Goal: Task Accomplishment & Management: Complete application form

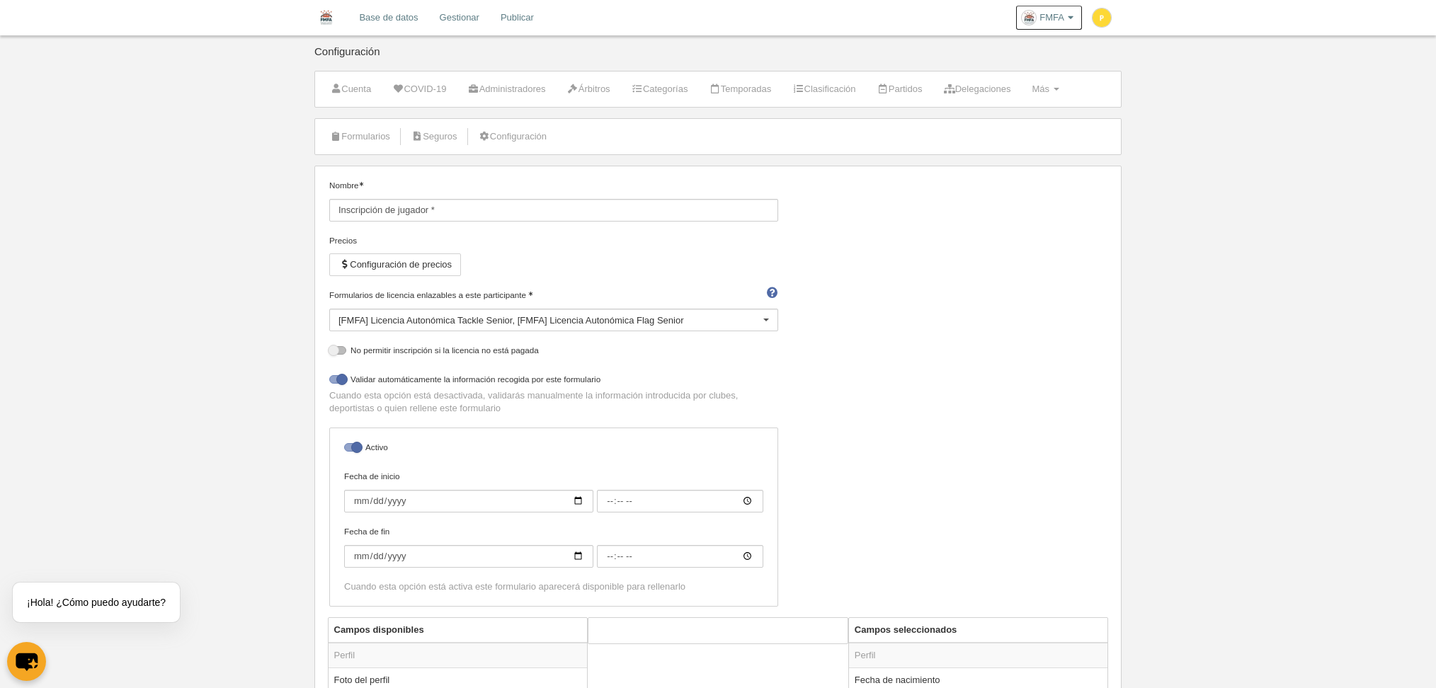
select select "selected"
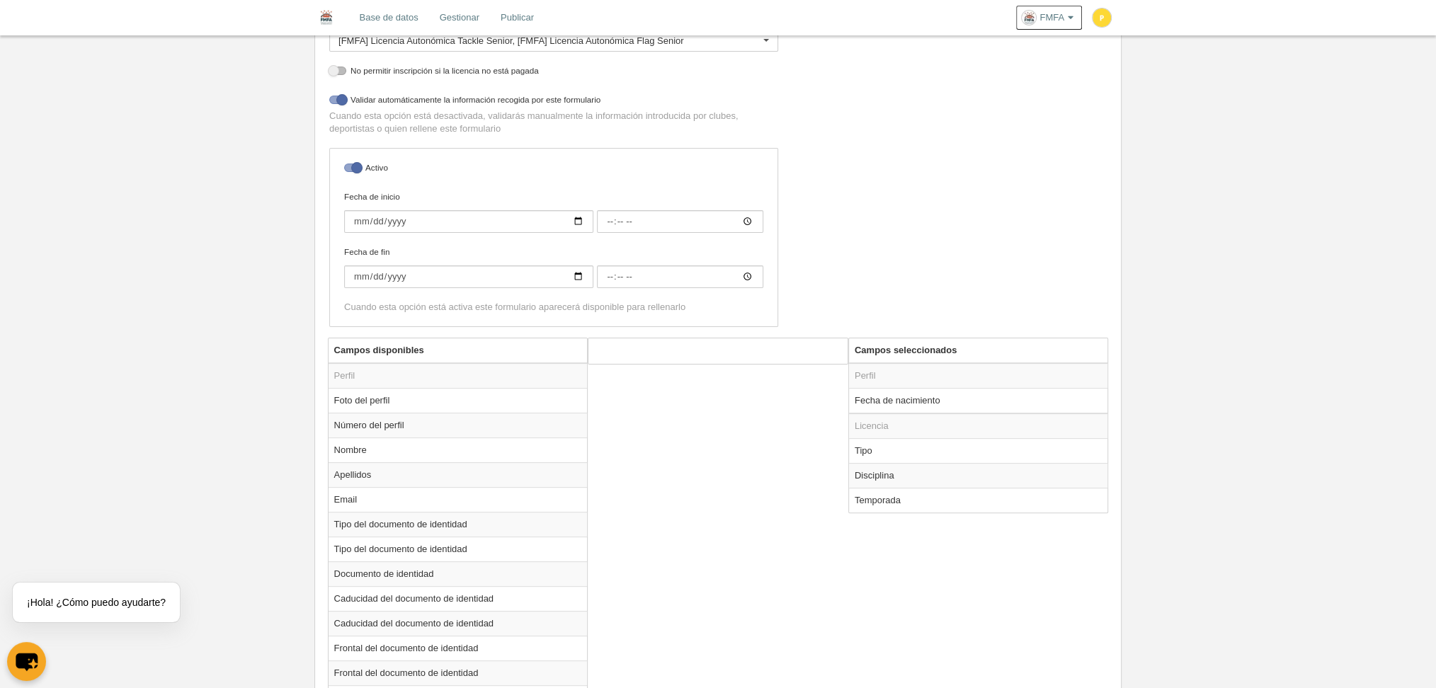
scroll to position [283, 0]
click at [880, 395] on td "Fecha de nacimiento" at bounding box center [978, 396] width 259 height 25
radio input "true"
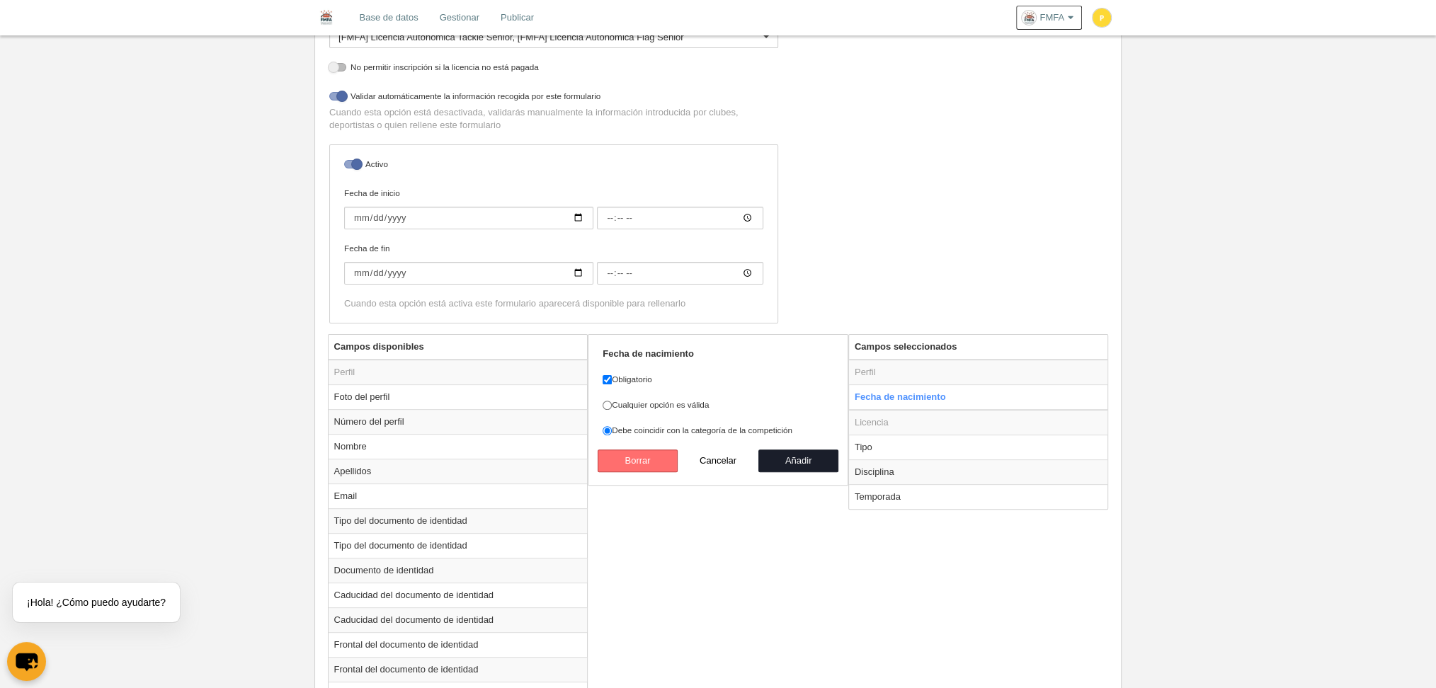
click at [609, 459] on button "Borrar" at bounding box center [637, 461] width 81 height 23
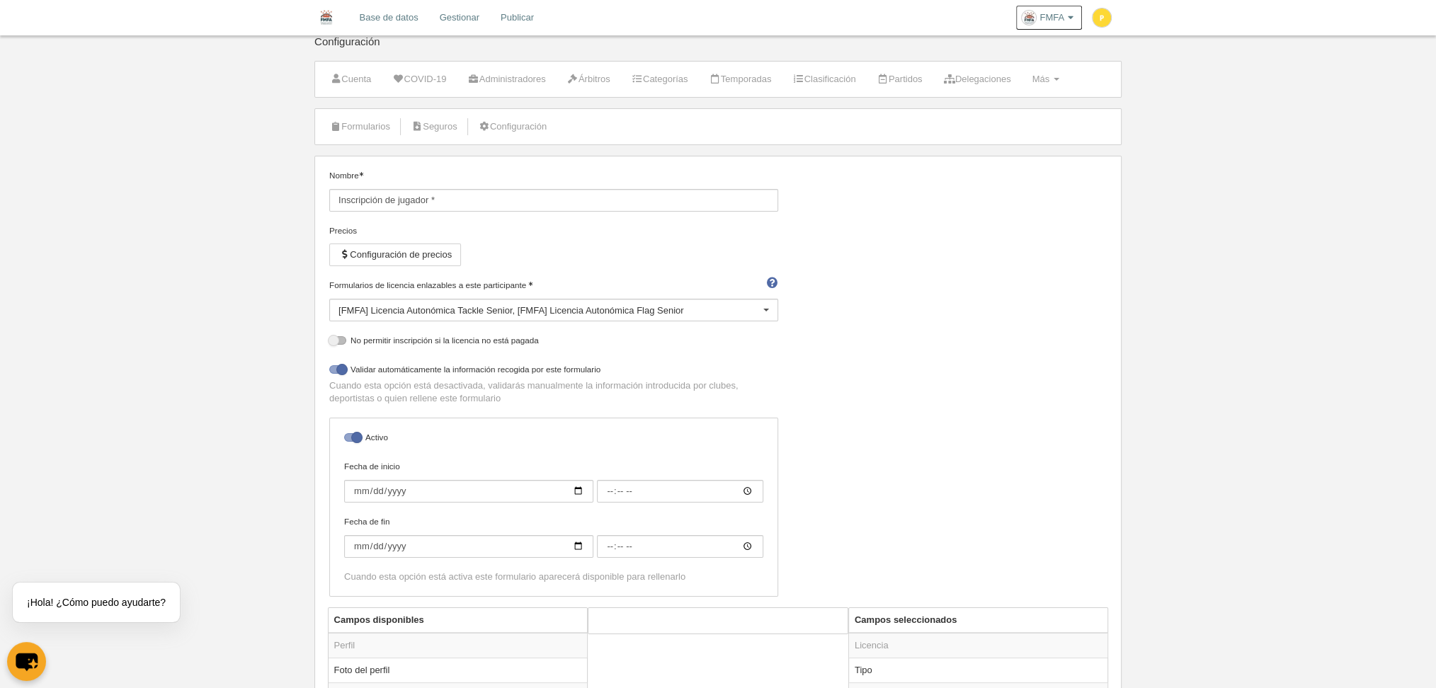
scroll to position [0, 0]
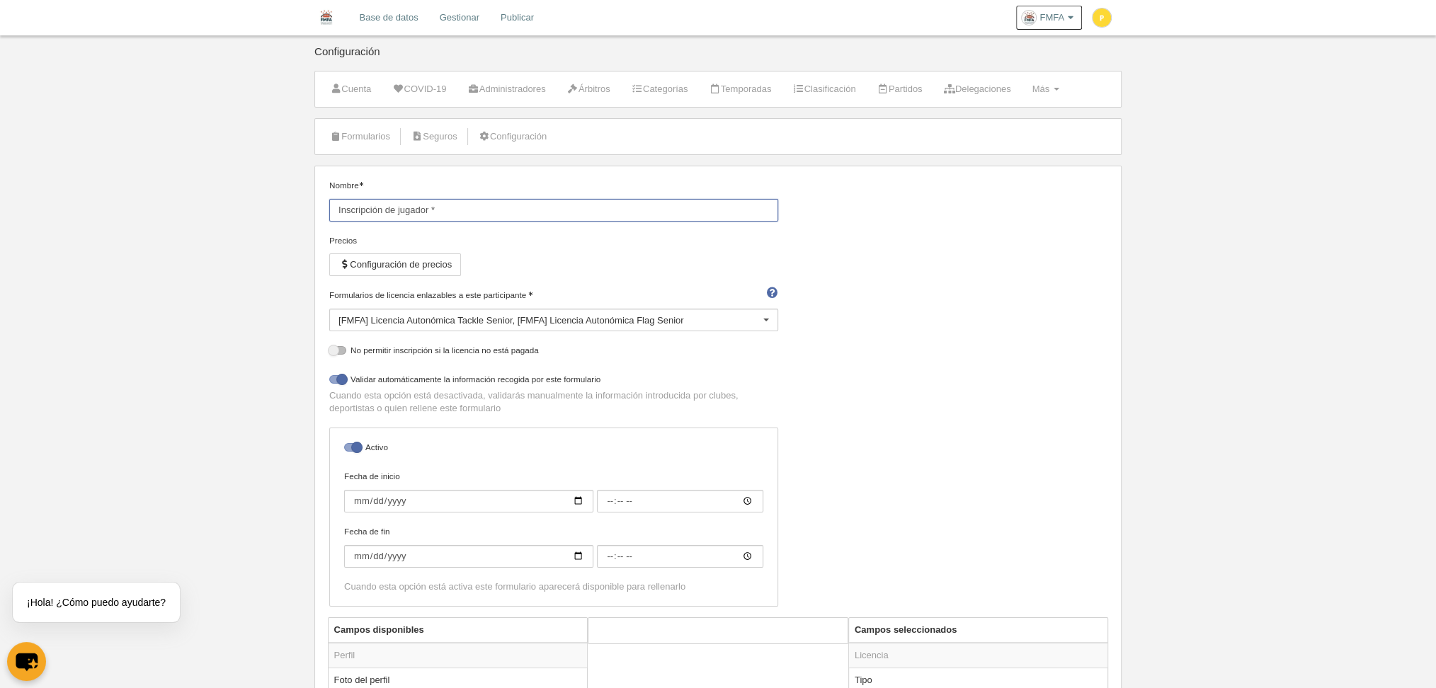
click at [430, 204] on input "Inscripción de jugador *" at bounding box center [553, 210] width 449 height 23
type input "Inscripción de jugador senior"
click at [331, 122] on li "Formularios" at bounding box center [360, 136] width 76 height 35
click at [345, 133] on link "Formularios" at bounding box center [360, 136] width 76 height 21
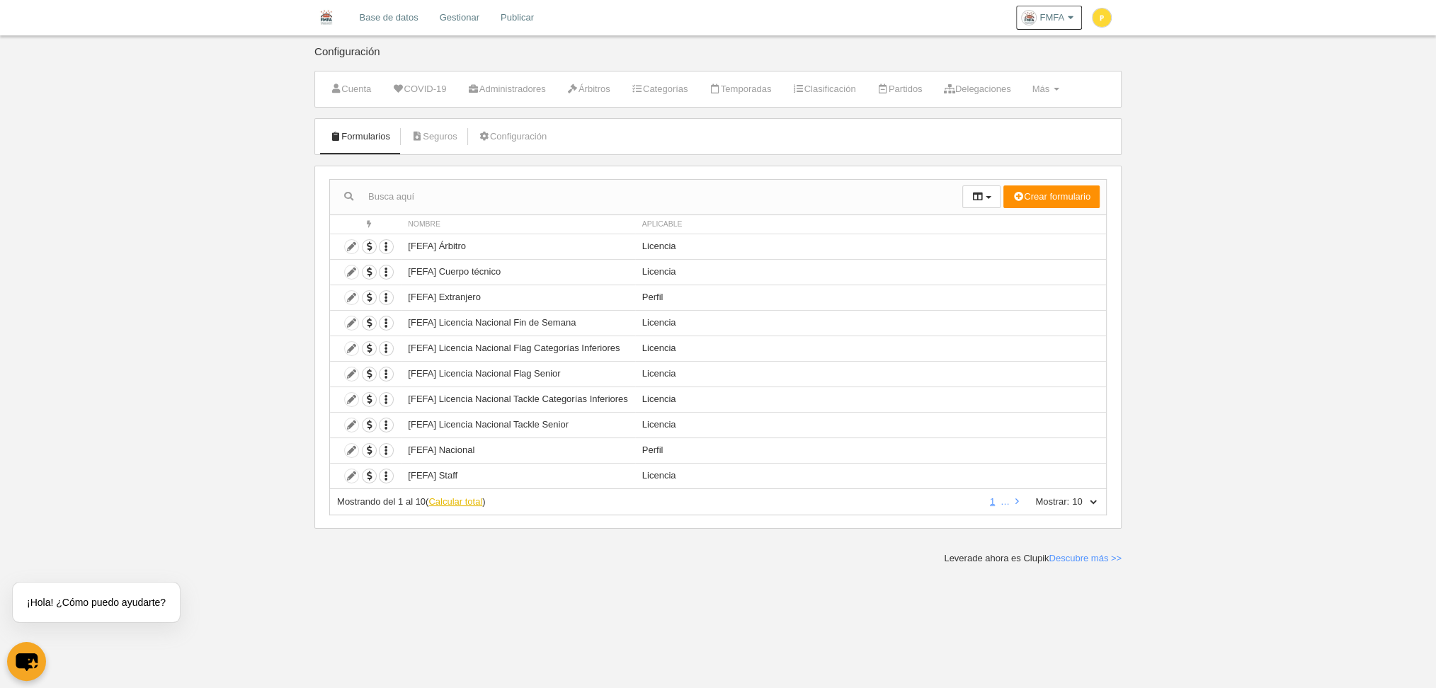
click at [460, 498] on link "Calcular total" at bounding box center [455, 501] width 54 height 11
click at [1085, 498] on select "10 25 50 100 500" at bounding box center [1084, 502] width 30 height 13
select select "25"
click at [1069, 496] on select "10 25 50 100 500" at bounding box center [1084, 502] width 30 height 13
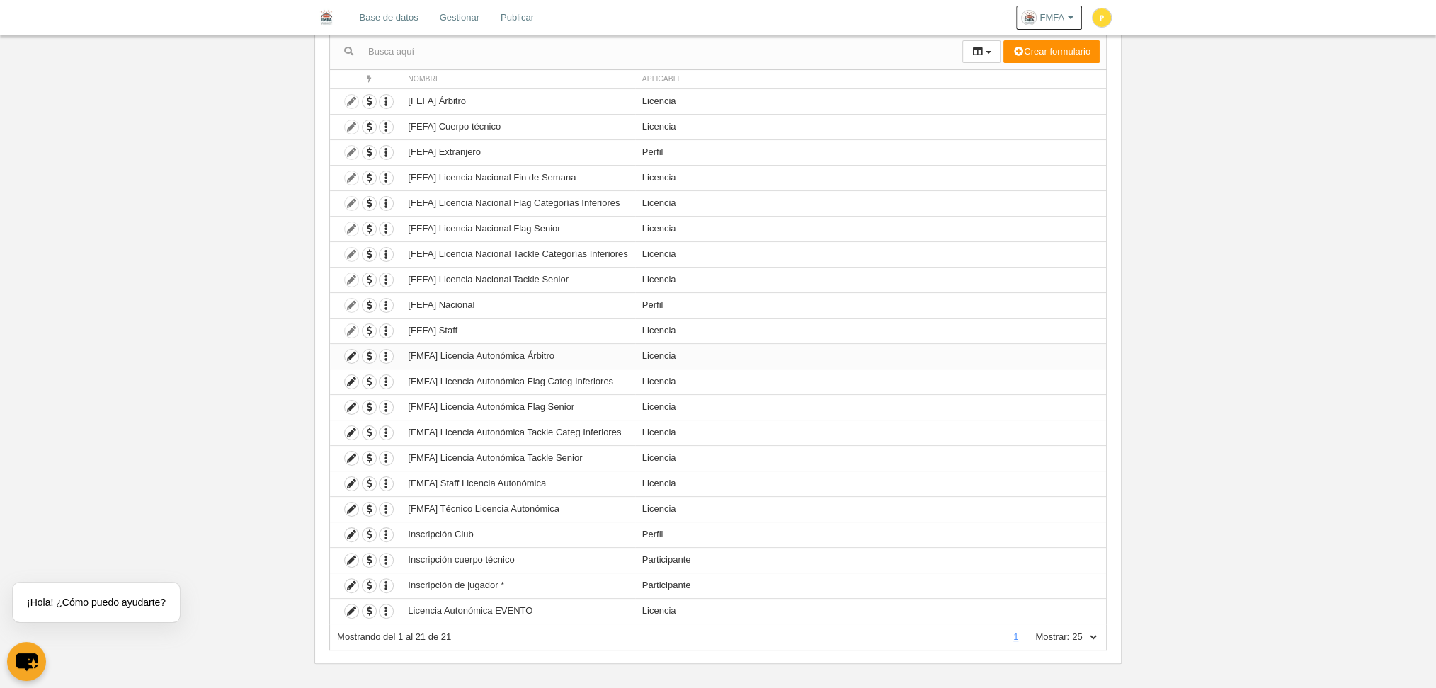
scroll to position [147, 0]
click at [354, 578] on icon at bounding box center [351, 584] width 13 height 13
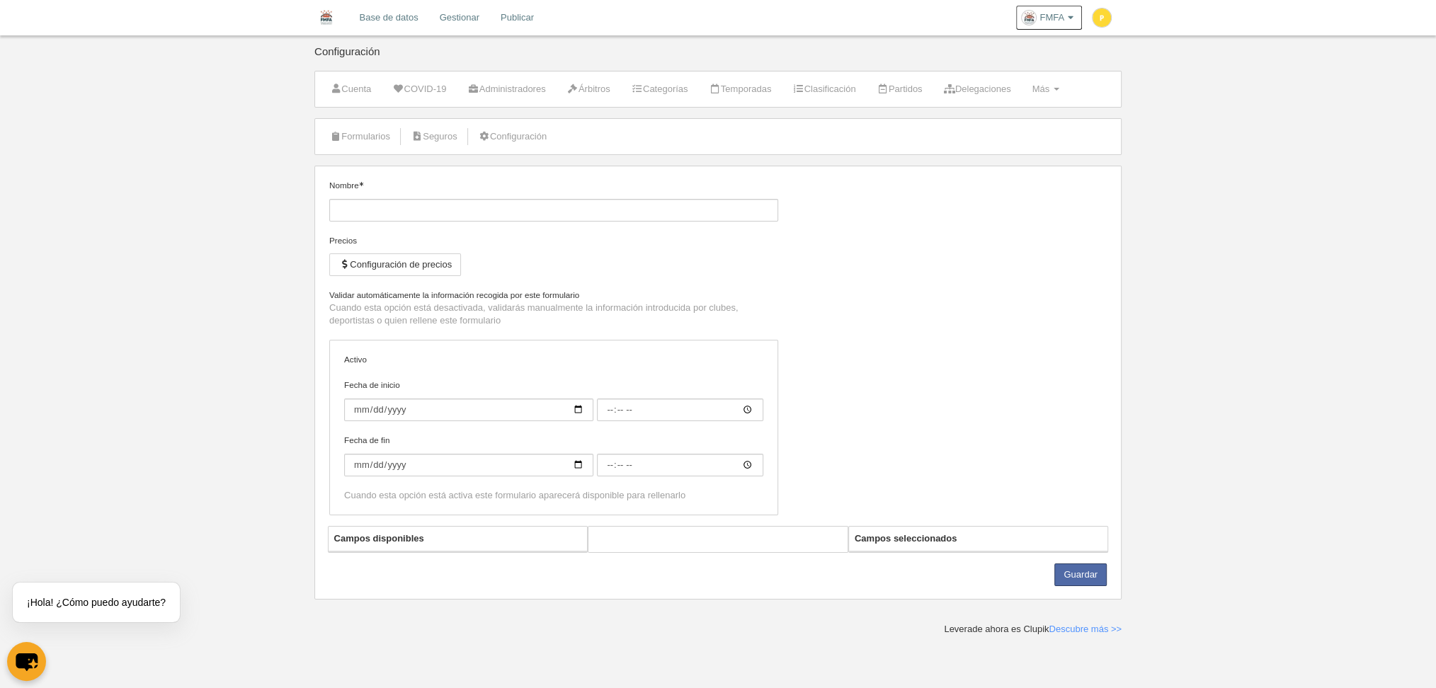
type input "Inscripción de jugador *"
checkbox input "true"
select select "selected"
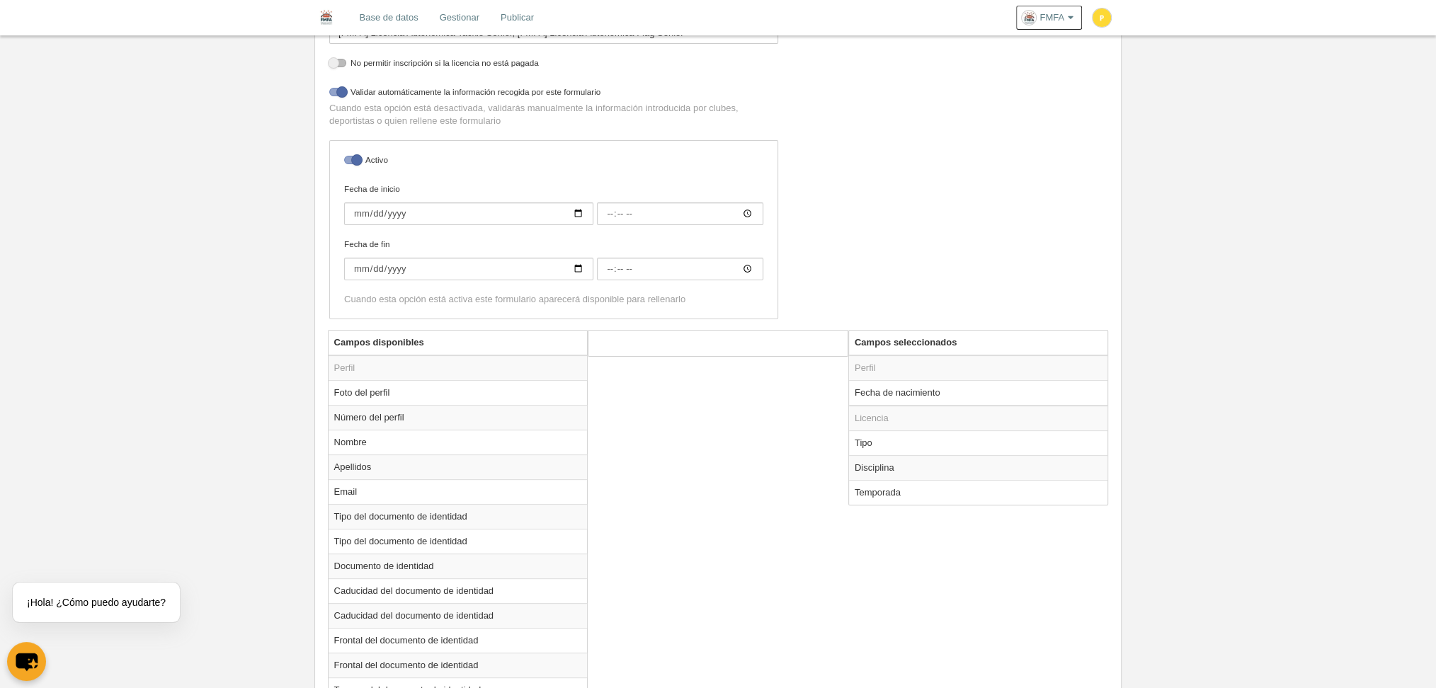
scroll to position [377, 0]
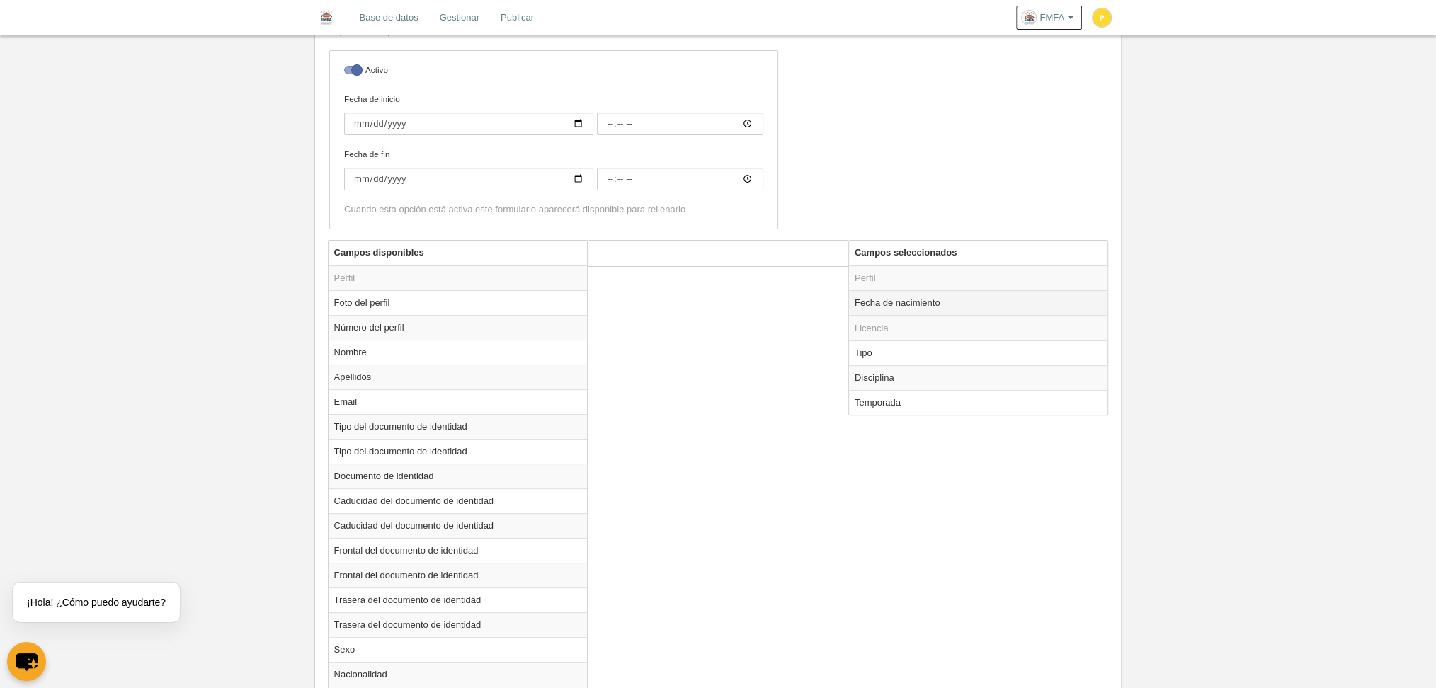
click at [883, 301] on td "Fecha de nacimiento" at bounding box center [978, 302] width 259 height 25
radio input "true"
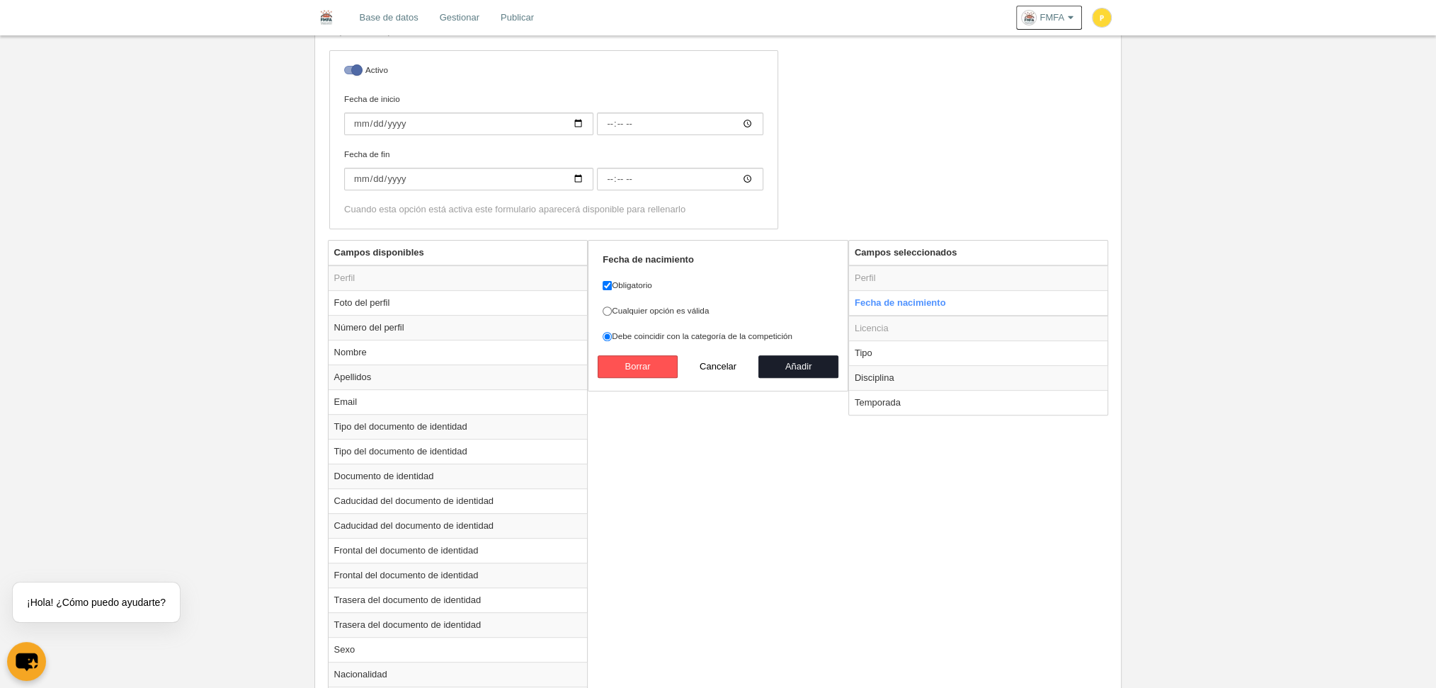
click at [653, 307] on label "Cualquier opción es válida" at bounding box center [717, 310] width 231 height 13
click at [612, 307] on input "Cualquier opción es válida" at bounding box center [606, 311] width 9 height 9
radio input "true"
click at [636, 341] on form "Fecha de nacimiento Obligatorio Cualquier opción es válida Debe coincidir con l…" at bounding box center [717, 315] width 231 height 125
click at [632, 339] on form "Fecha de nacimiento Obligatorio Cualquier opción es válida Debe coincidir con l…" at bounding box center [717, 315] width 231 height 125
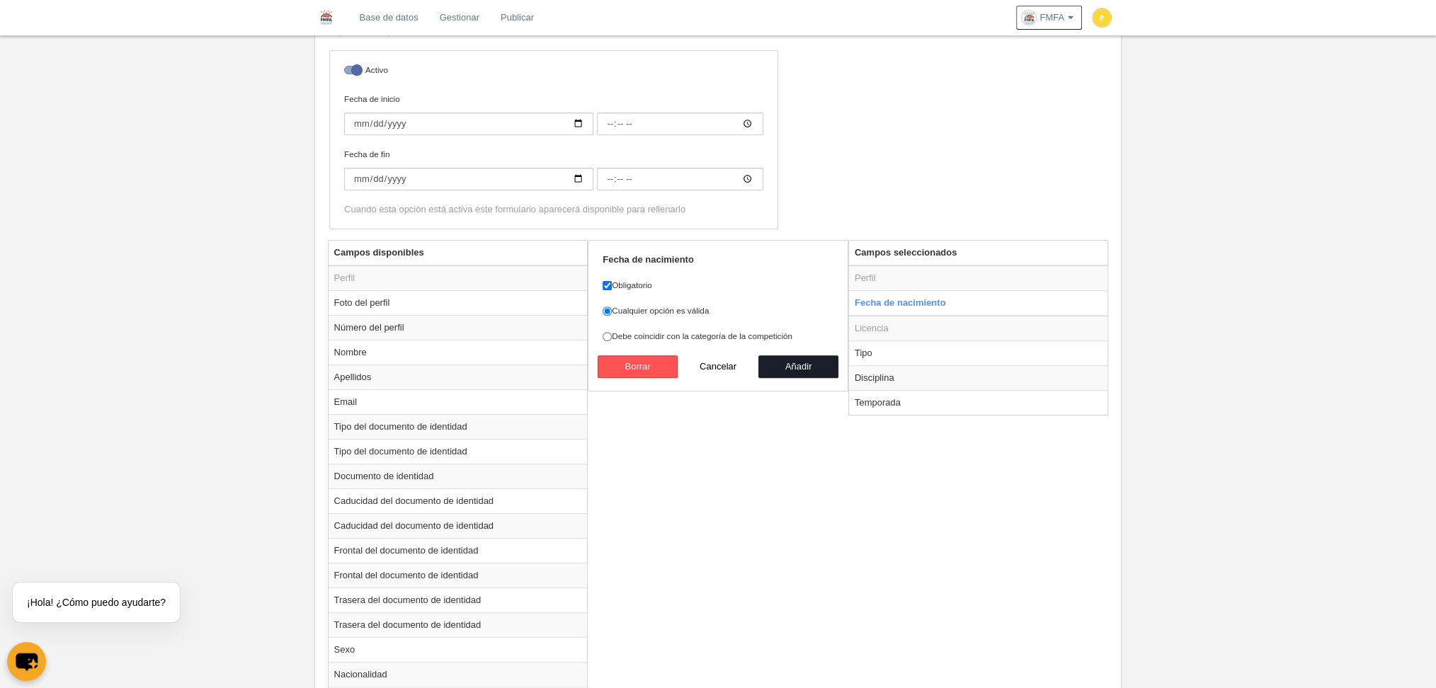
click at [630, 334] on label "Debe coincidir con la categoría de la competición" at bounding box center [717, 336] width 231 height 13
click at [612, 334] on input "Debe coincidir con la categoría de la competición" at bounding box center [606, 336] width 9 height 9
radio input "true"
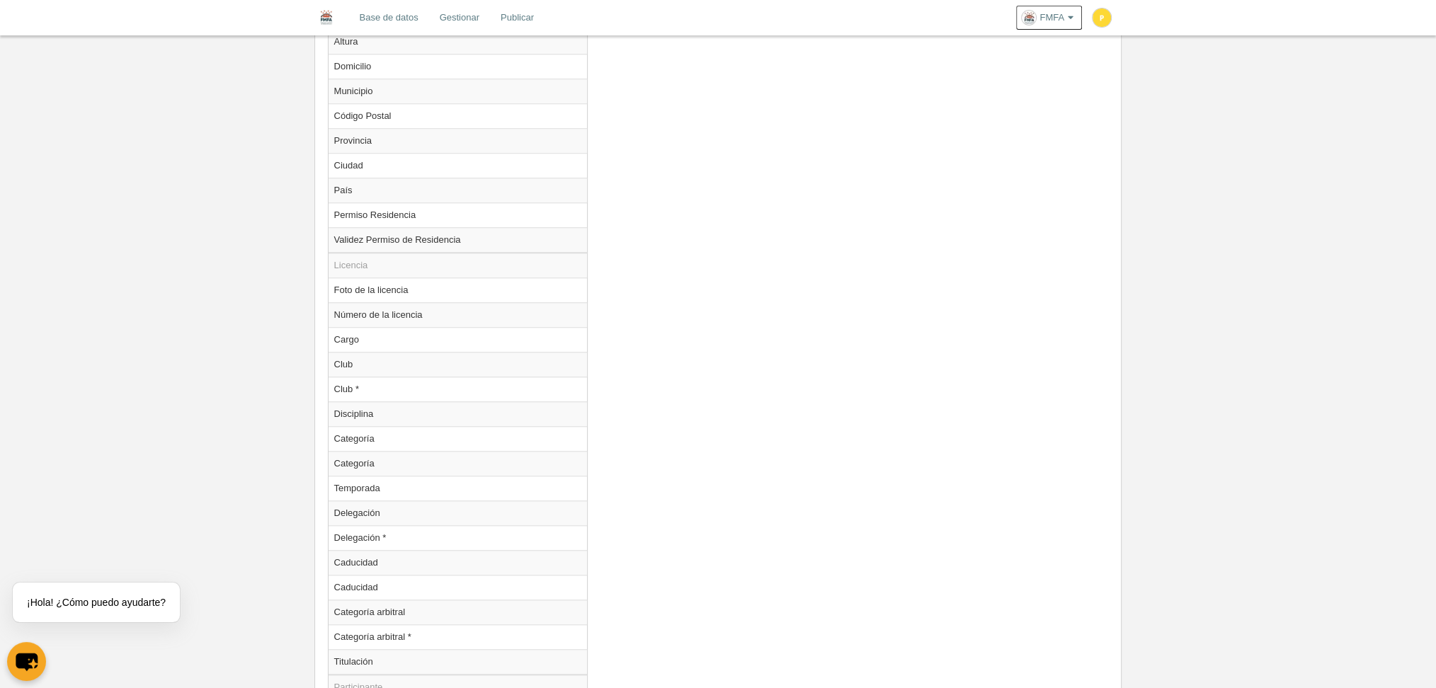
scroll to position [1256, 0]
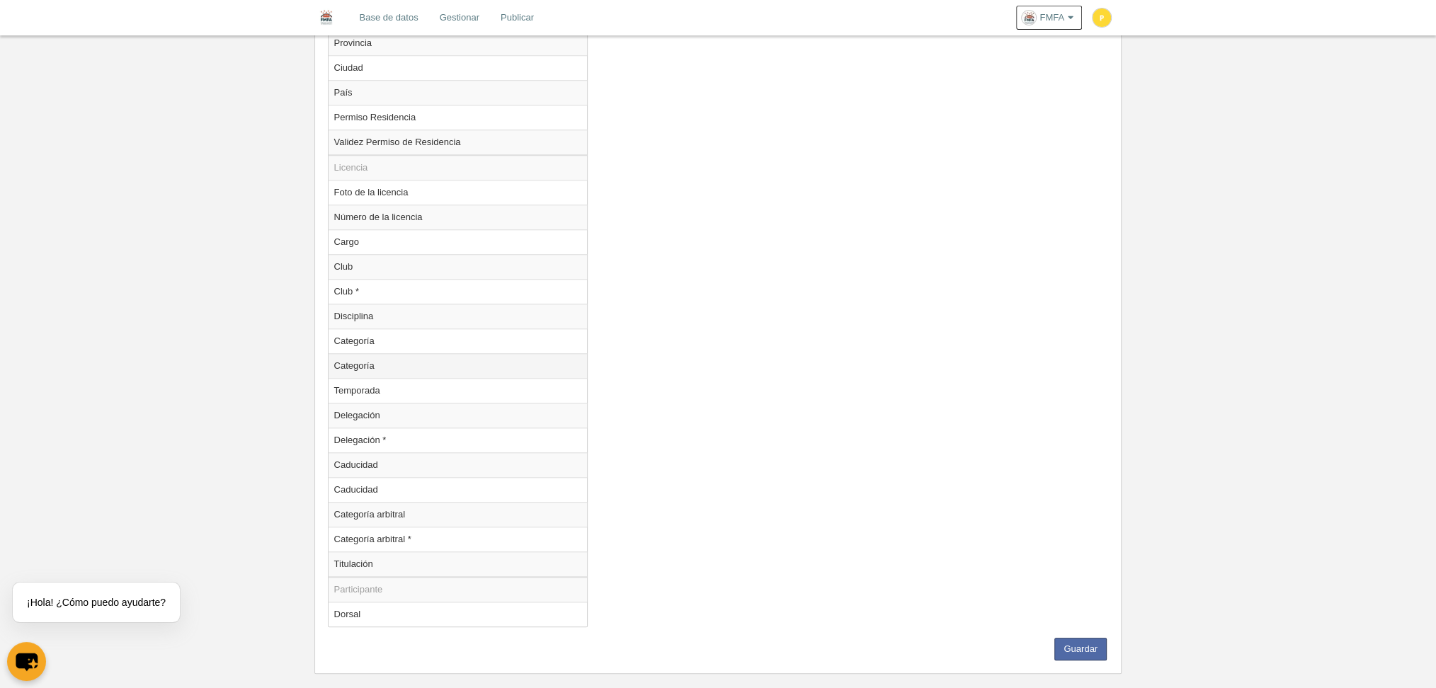
click at [365, 353] on td "Categoría" at bounding box center [457, 365] width 259 height 25
radio input "true"
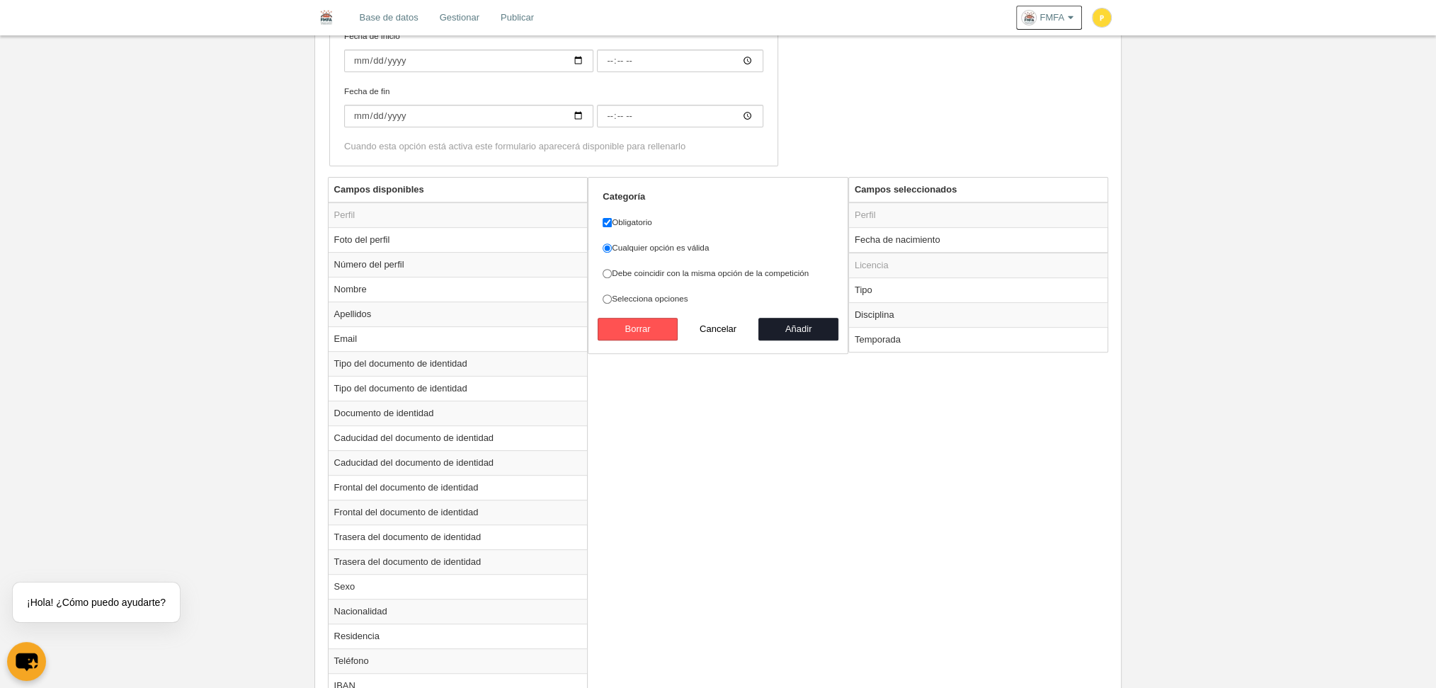
scroll to position [313, 0]
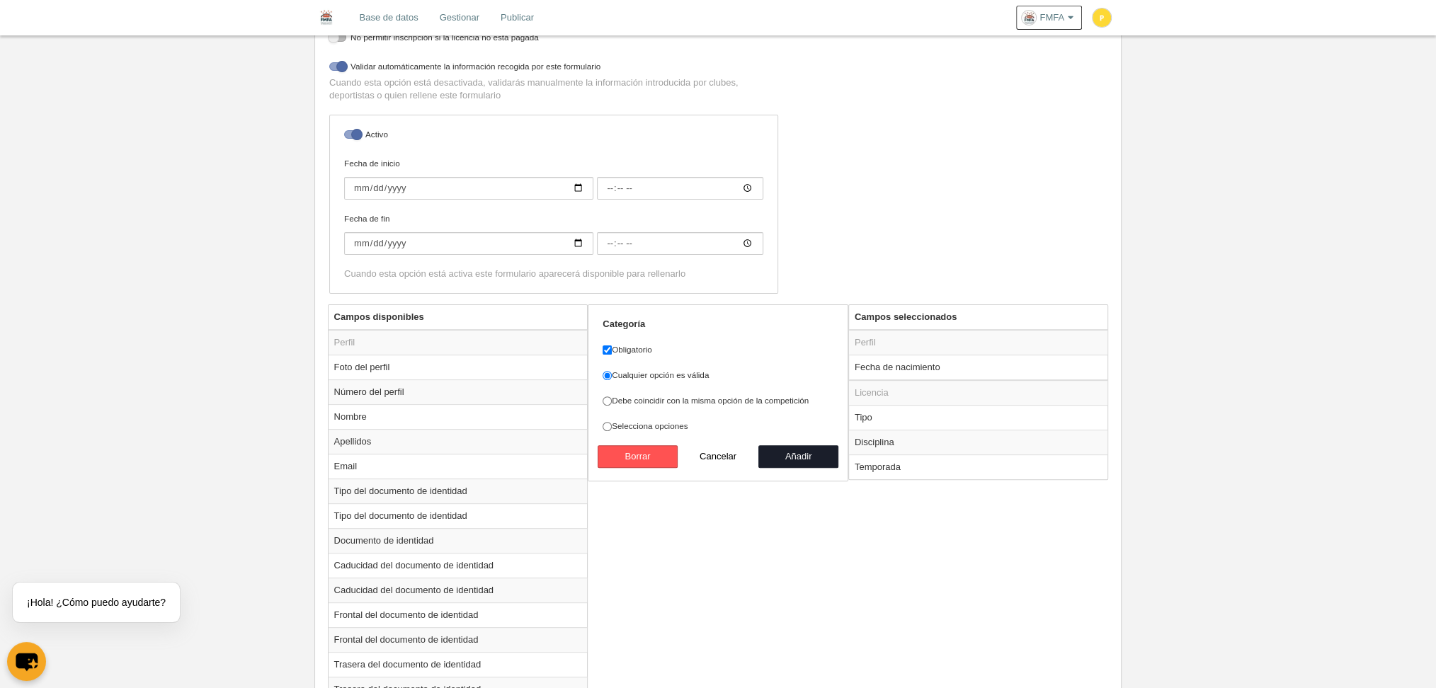
click at [737, 399] on label "Debe coincidir con la misma opción de la competición" at bounding box center [717, 400] width 231 height 13
click at [612, 399] on input "Debe coincidir con la misma opción de la competición" at bounding box center [606, 400] width 9 height 9
radio input "true"
click at [619, 420] on label "Selecciona opciones" at bounding box center [717, 426] width 231 height 13
click at [612, 422] on input "Selecciona opciones" at bounding box center [606, 426] width 9 height 9
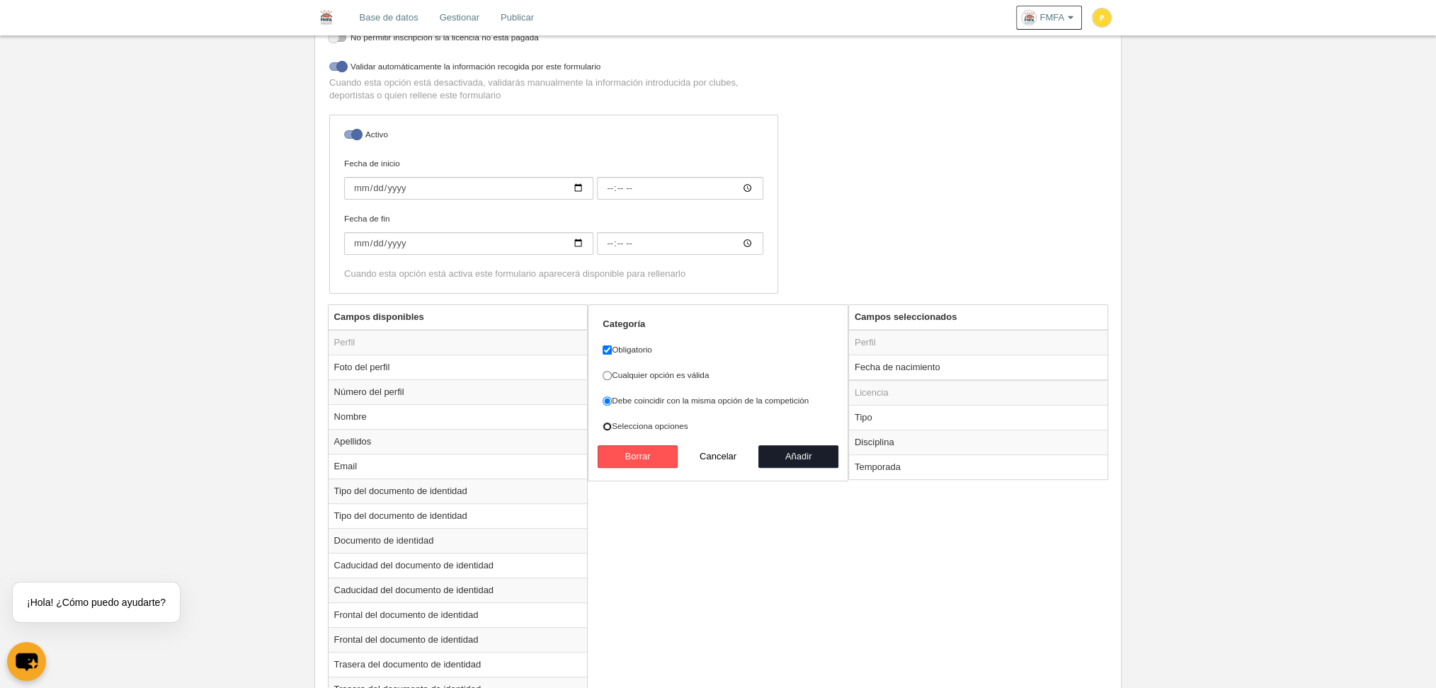
radio input "true"
select select
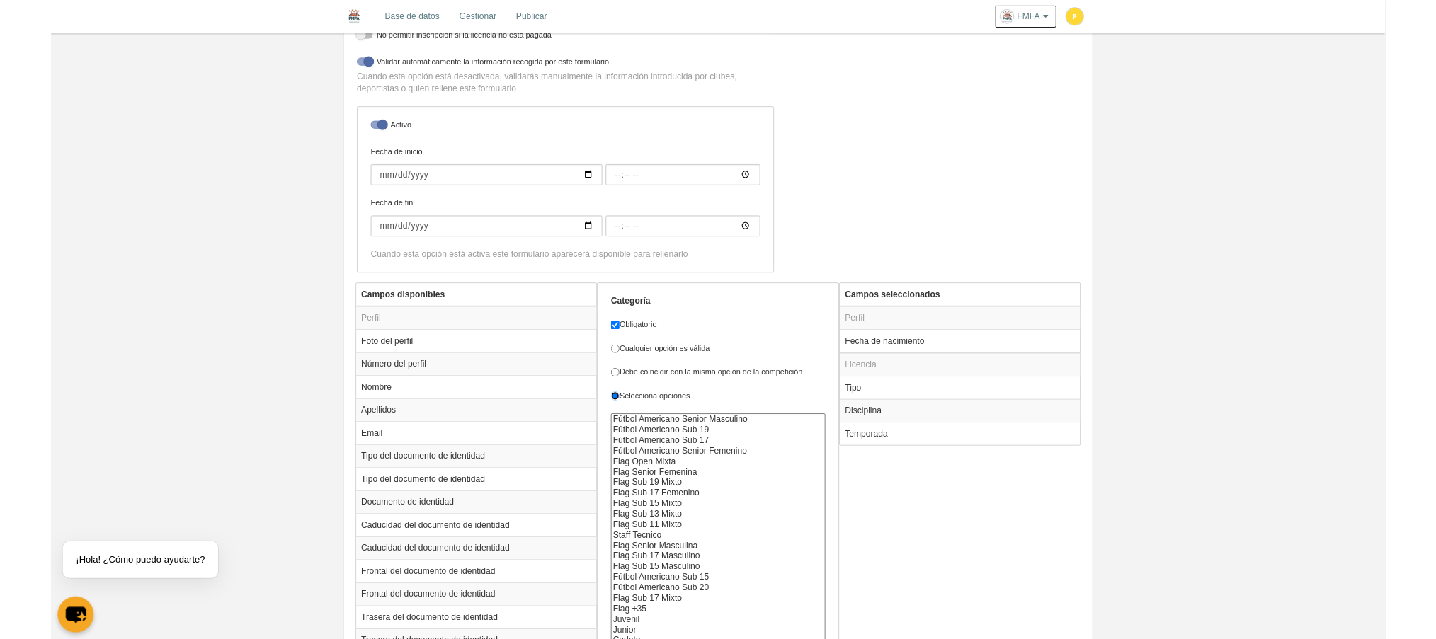
scroll to position [407, 0]
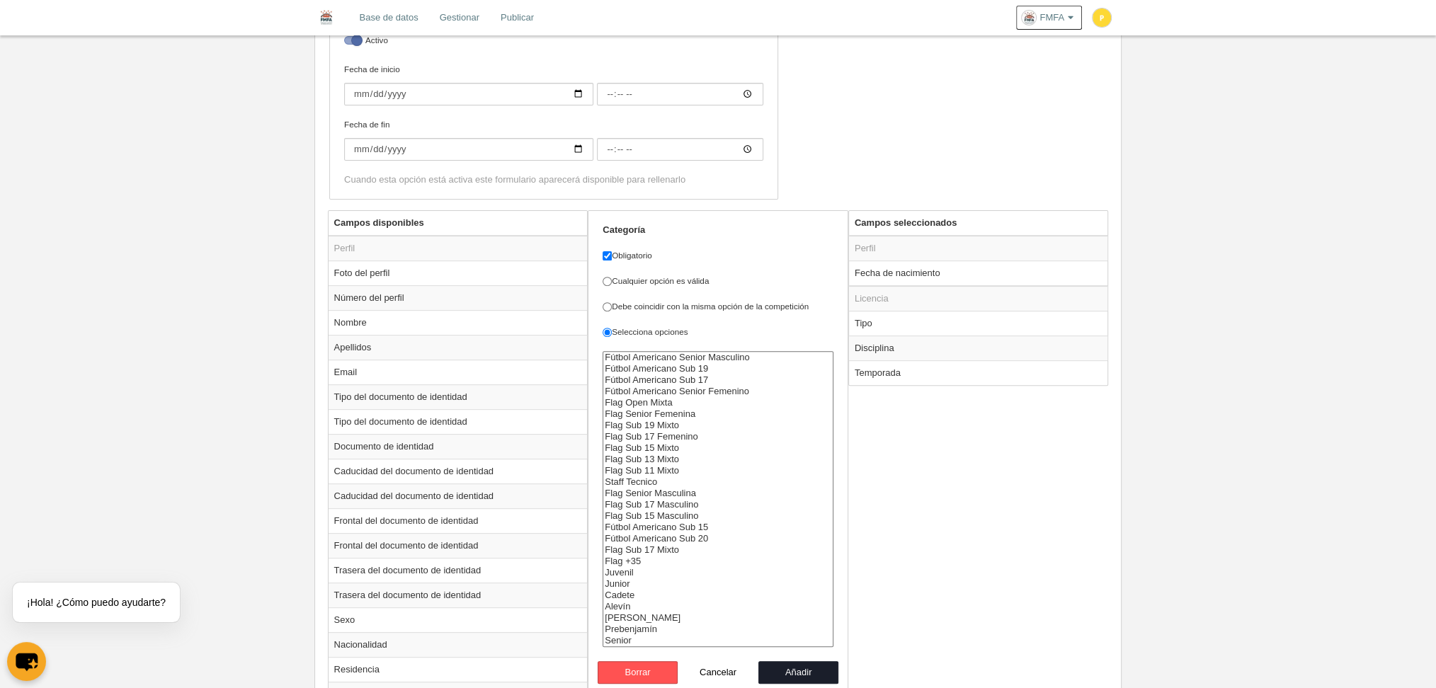
click at [651, 300] on label "Debe coincidir con la misma opción de la competición" at bounding box center [717, 306] width 231 height 13
click at [612, 302] on input "Debe coincidir con la misma opción de la competición" at bounding box center [606, 306] width 9 height 9
radio input "true"
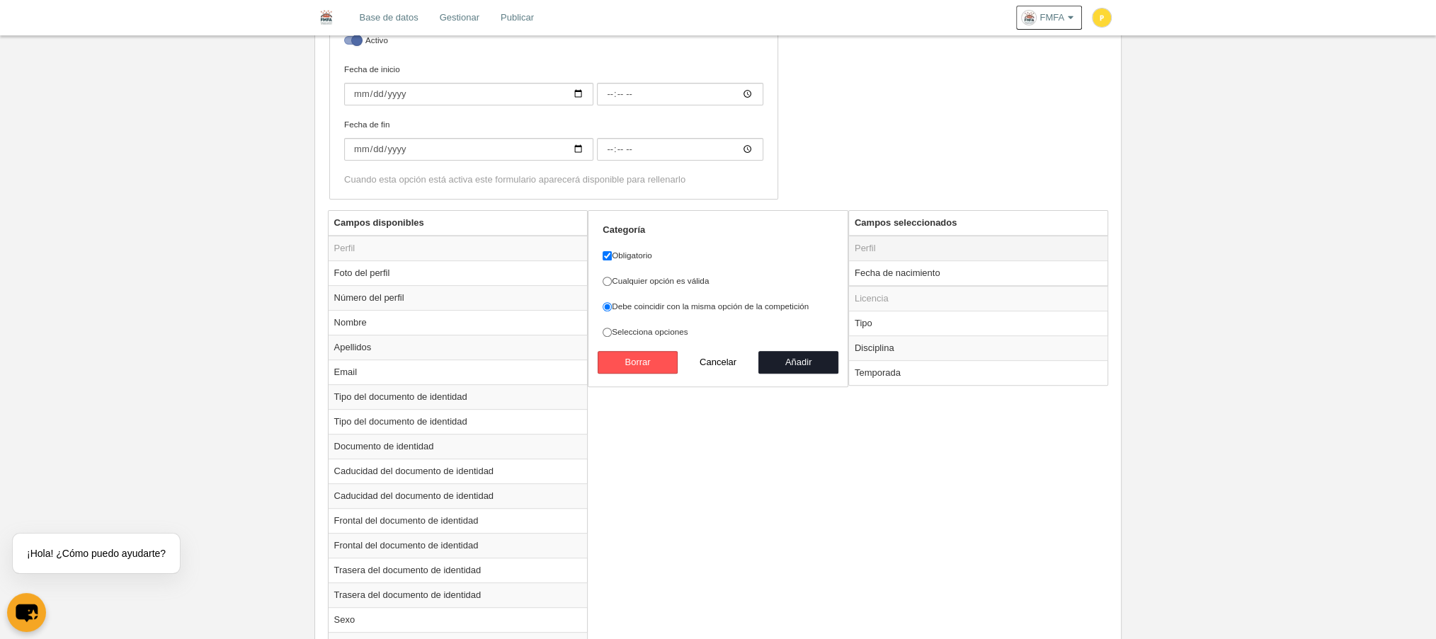
drag, startPoint x: 930, startPoint y: 350, endPoint x: 868, endPoint y: 235, distance: 130.5
click at [868, 235] on table "Campos seleccionados Perfil Fecha de nacimiento Licencia Tipo Disciplina Tempor…" at bounding box center [978, 298] width 259 height 174
click at [889, 266] on td "Fecha de nacimiento" at bounding box center [978, 273] width 259 height 25
radio input "false"
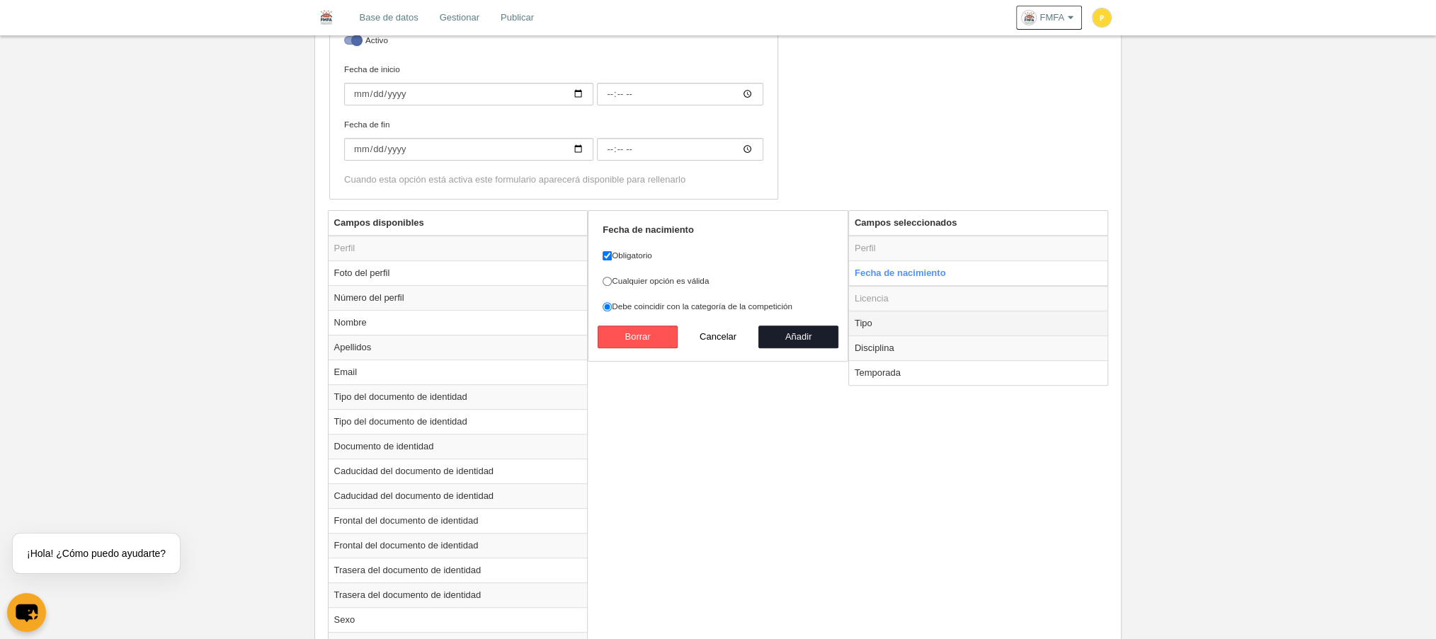
click at [893, 311] on td "Tipo" at bounding box center [978, 323] width 259 height 25
radio input "false"
radio input "true"
select select "player"
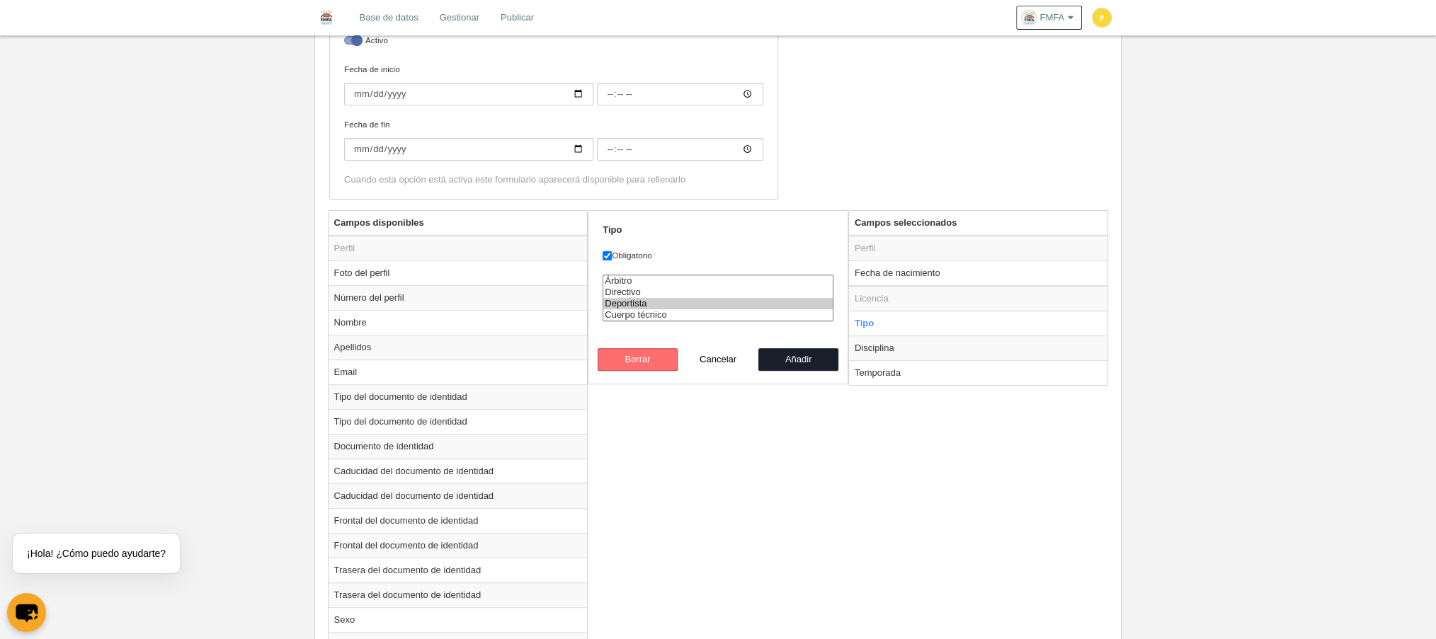
click at [666, 352] on button "Borrar" at bounding box center [637, 359] width 81 height 23
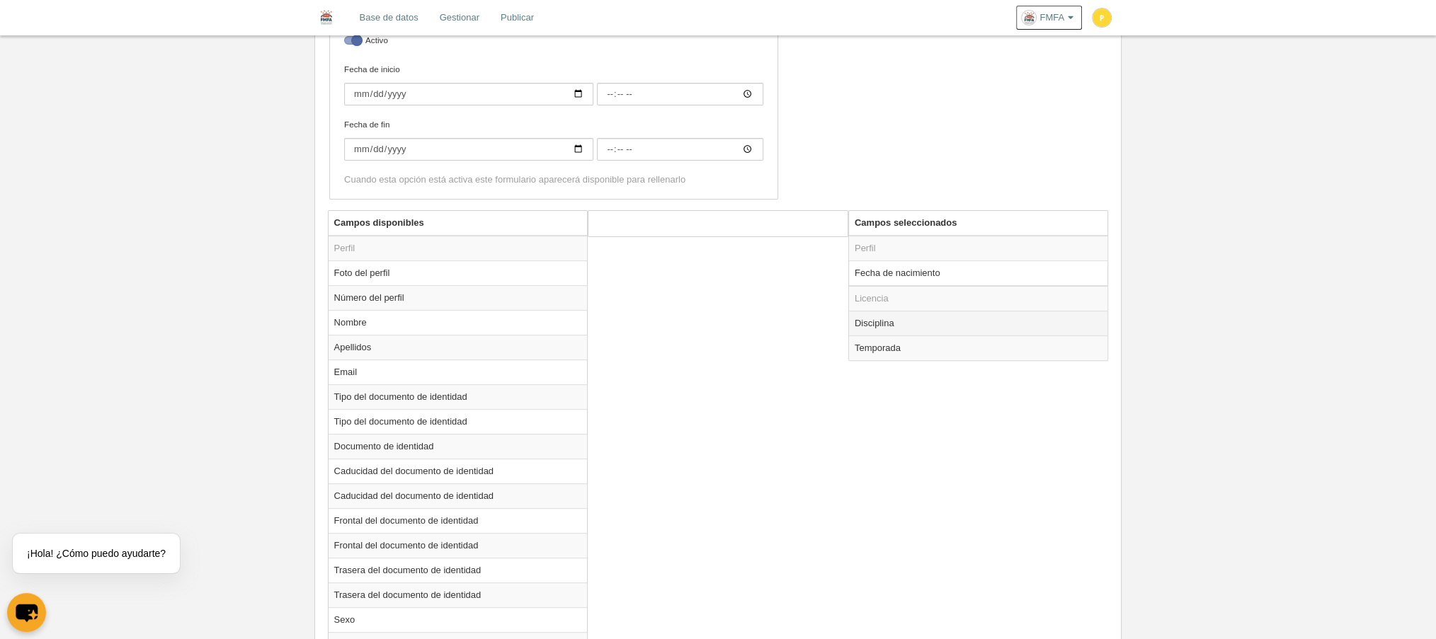
click at [913, 313] on td "Disciplina" at bounding box center [978, 323] width 259 height 25
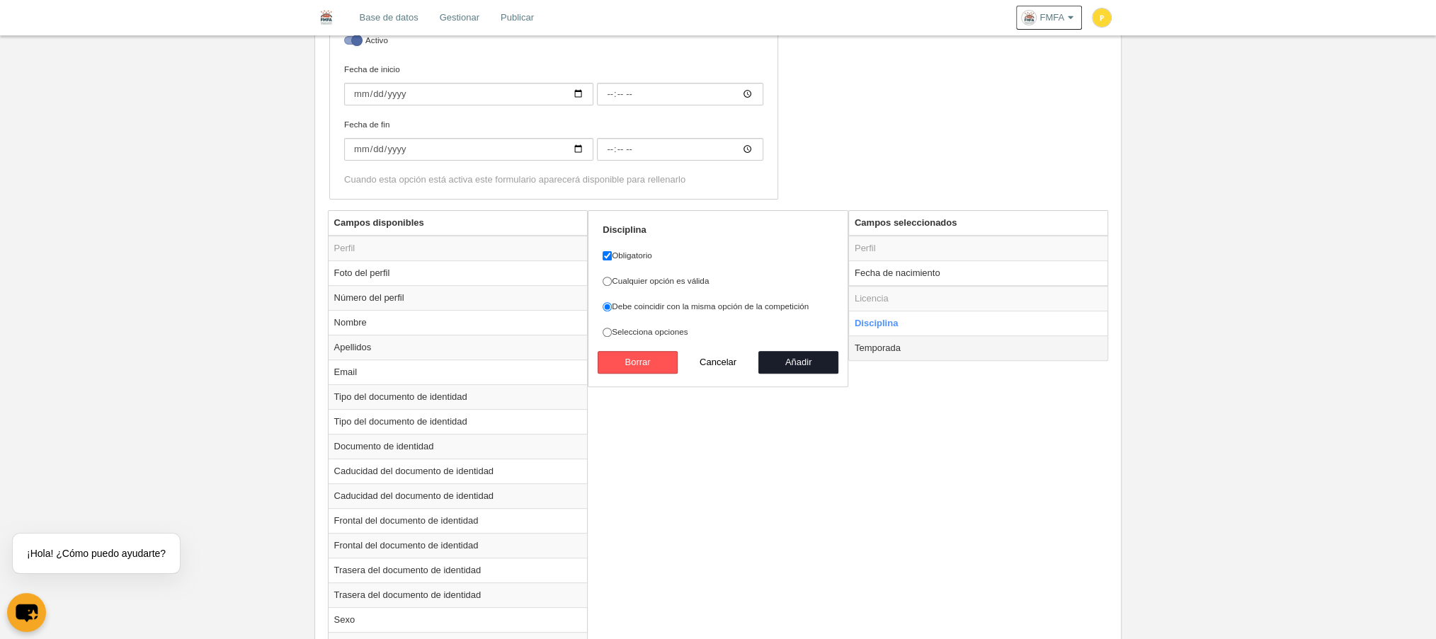
click at [883, 341] on td "Temporada" at bounding box center [978, 348] width 259 height 25
radio input "false"
click at [783, 357] on button "Añadir" at bounding box center [798, 362] width 81 height 23
radio input "false"
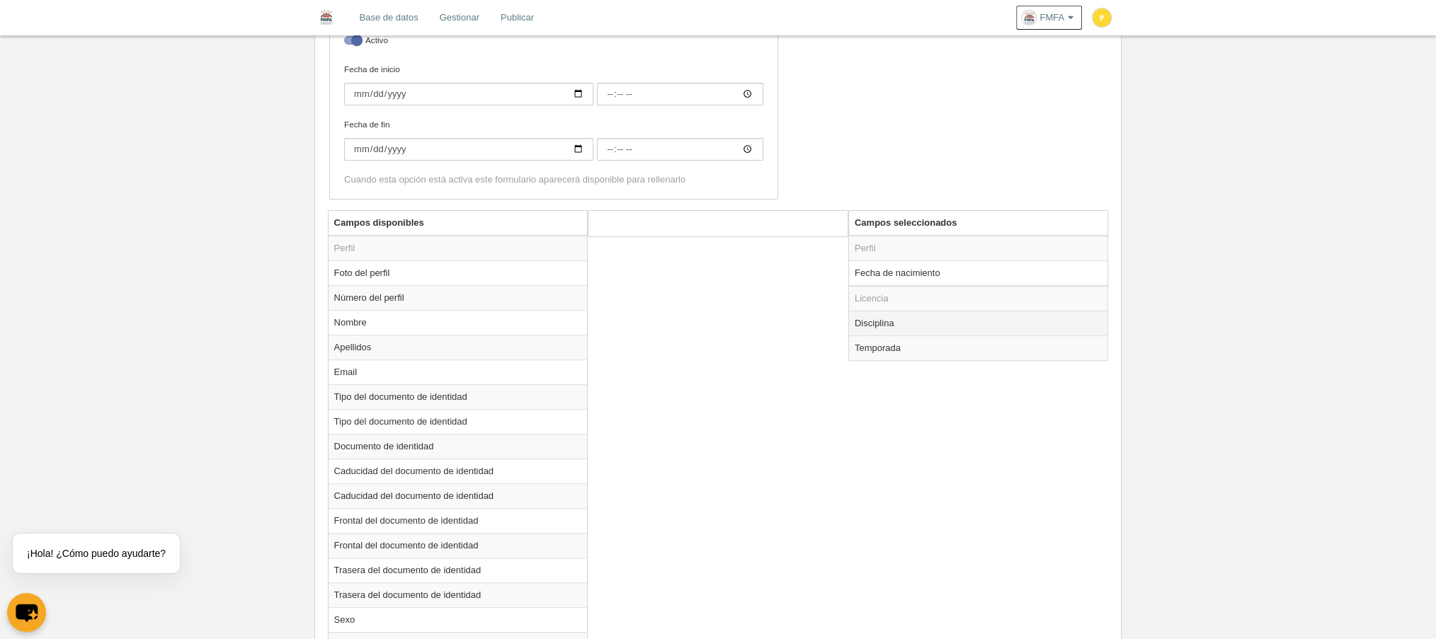
click at [912, 321] on td "Disciplina" at bounding box center [978, 323] width 259 height 25
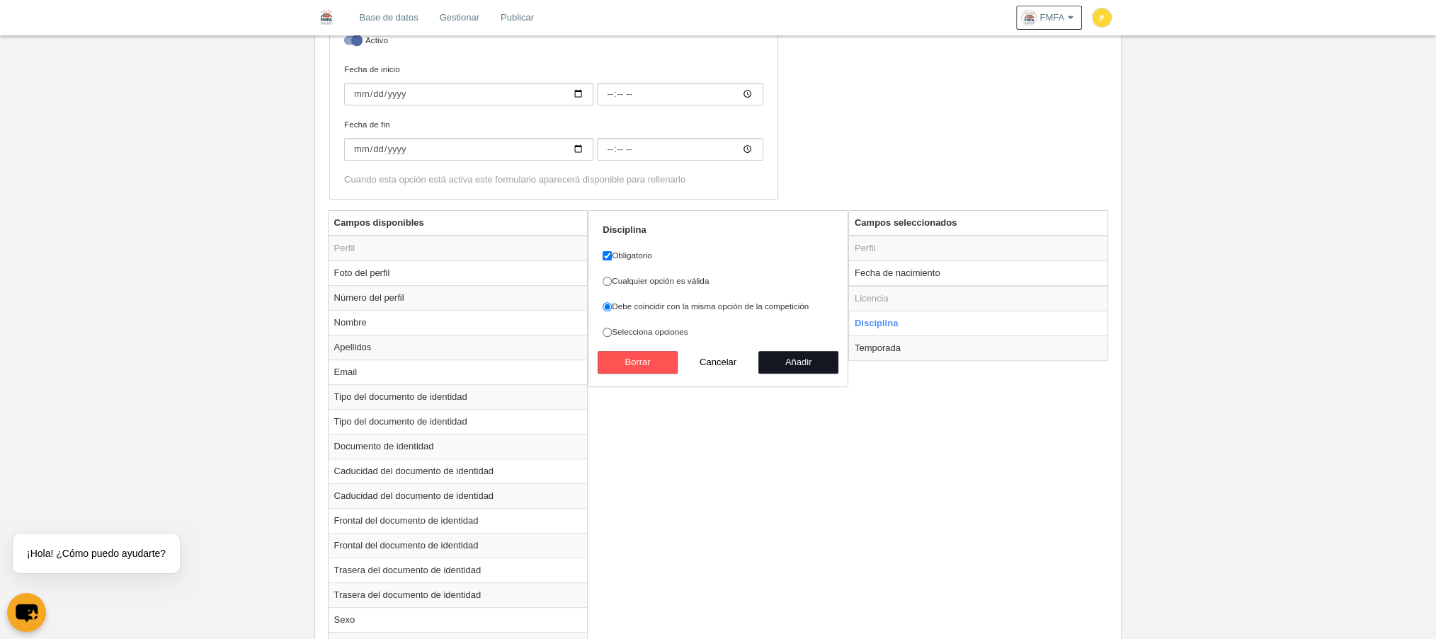
click at [794, 361] on button "Añadir" at bounding box center [798, 362] width 81 height 23
radio input "false"
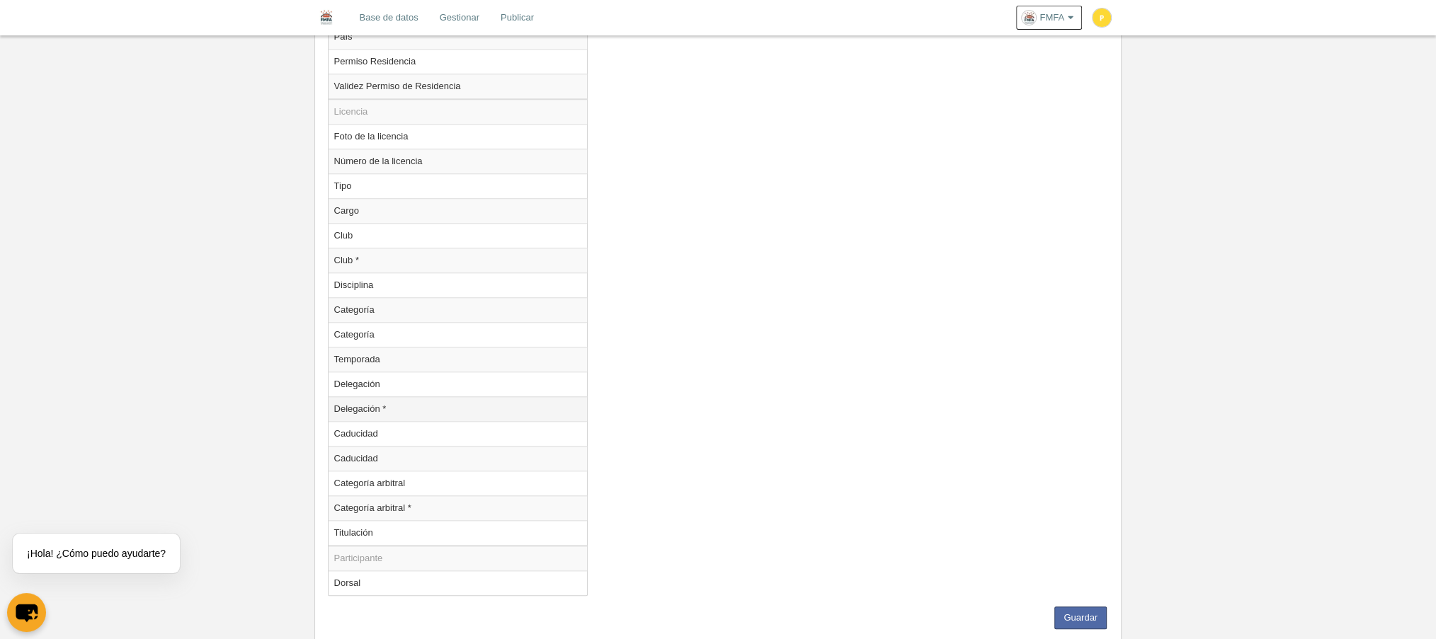
scroll to position [1330, 0]
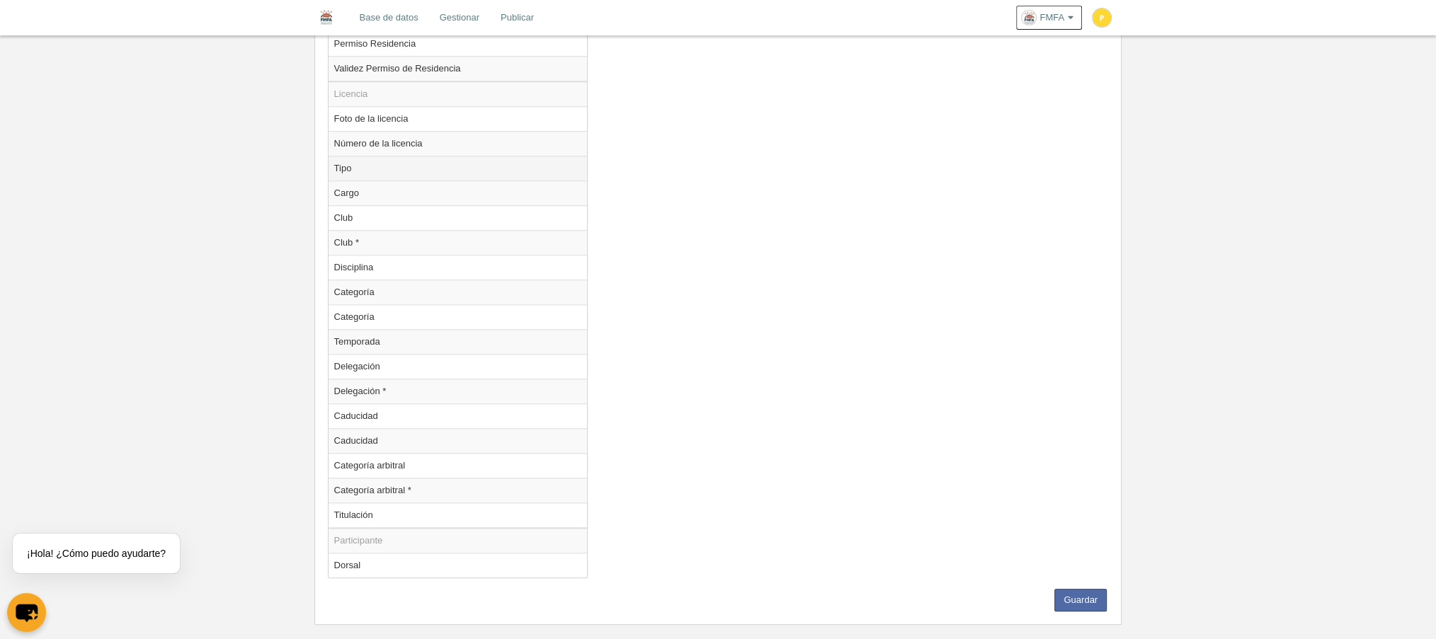
click at [401, 156] on td "Tipo" at bounding box center [457, 168] width 259 height 25
radio input "true"
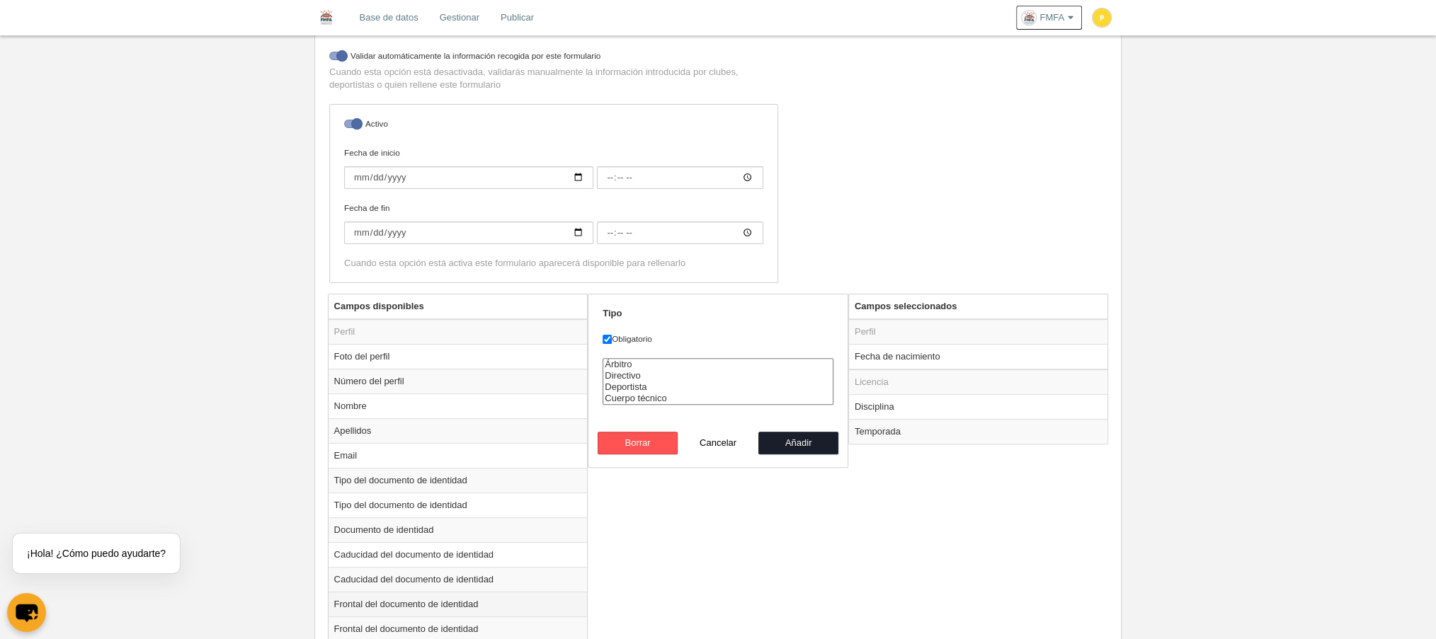
scroll to position [197, 0]
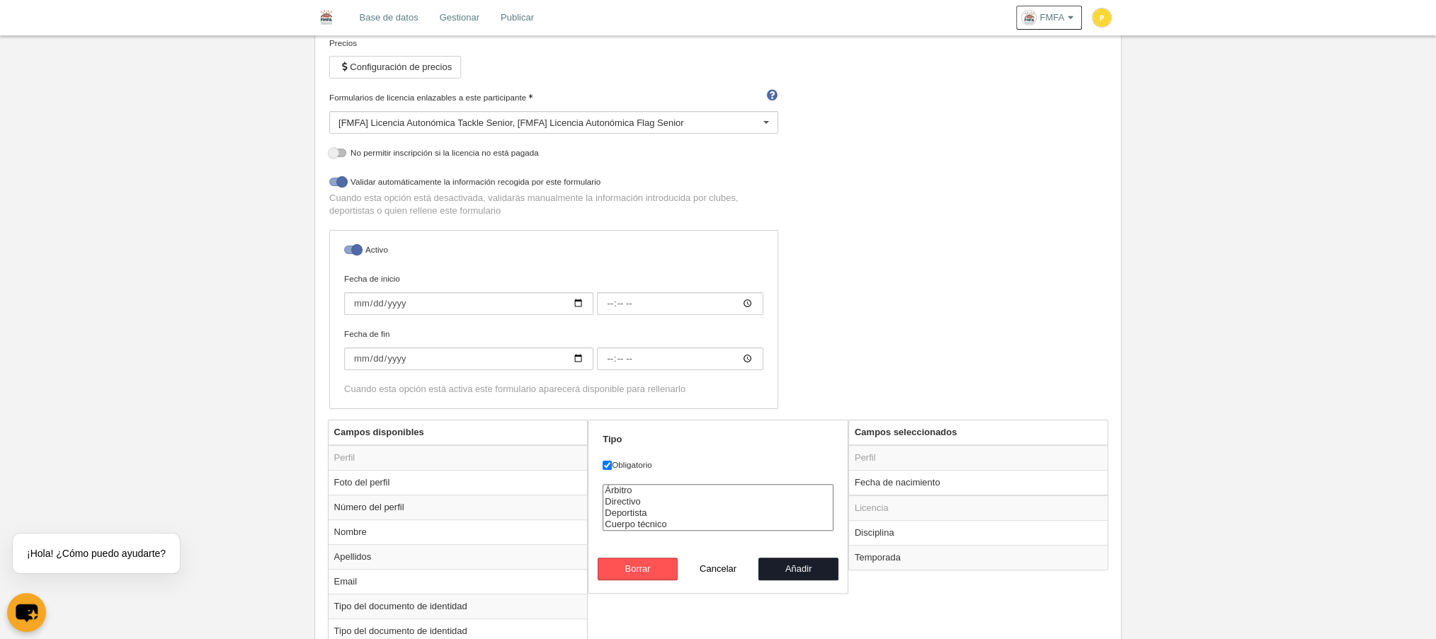
select select "player"
click at [665, 508] on option "Deportista" at bounding box center [717, 513] width 229 height 11
click at [824, 572] on button "Añadir" at bounding box center [798, 569] width 81 height 23
radio input "false"
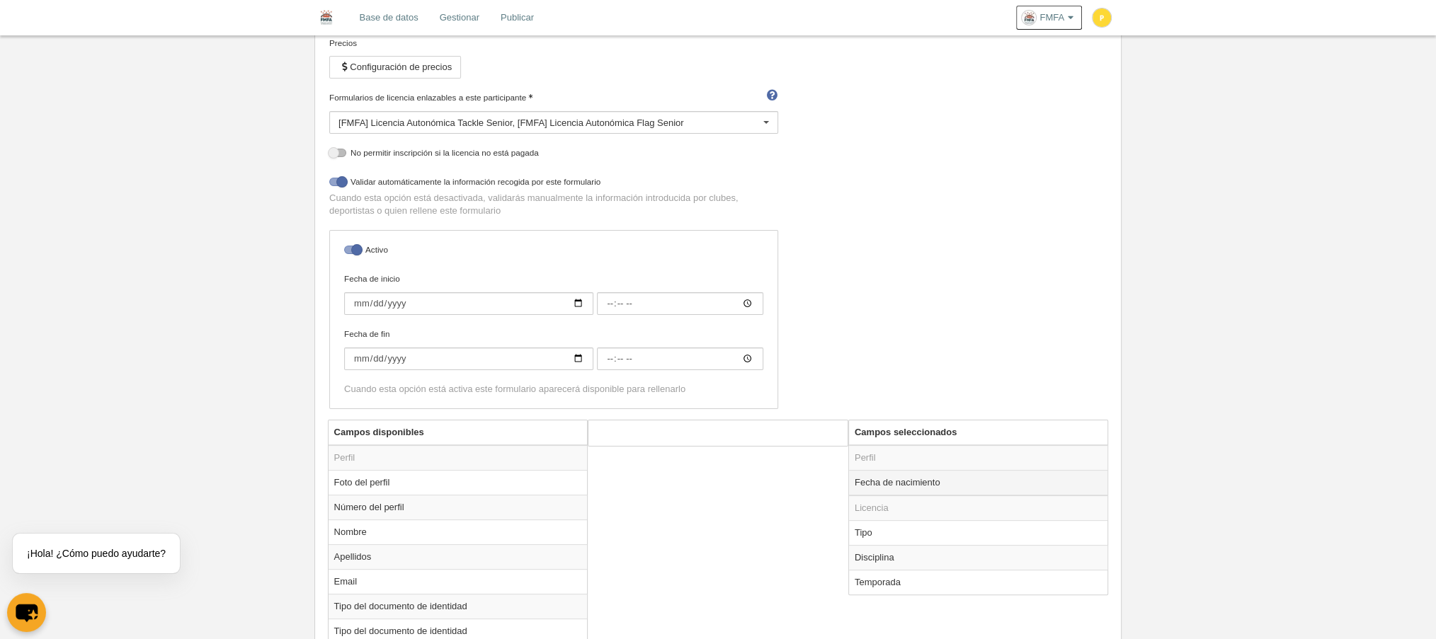
click at [897, 479] on td "Fecha de nacimiento" at bounding box center [978, 482] width 259 height 25
radio input "true"
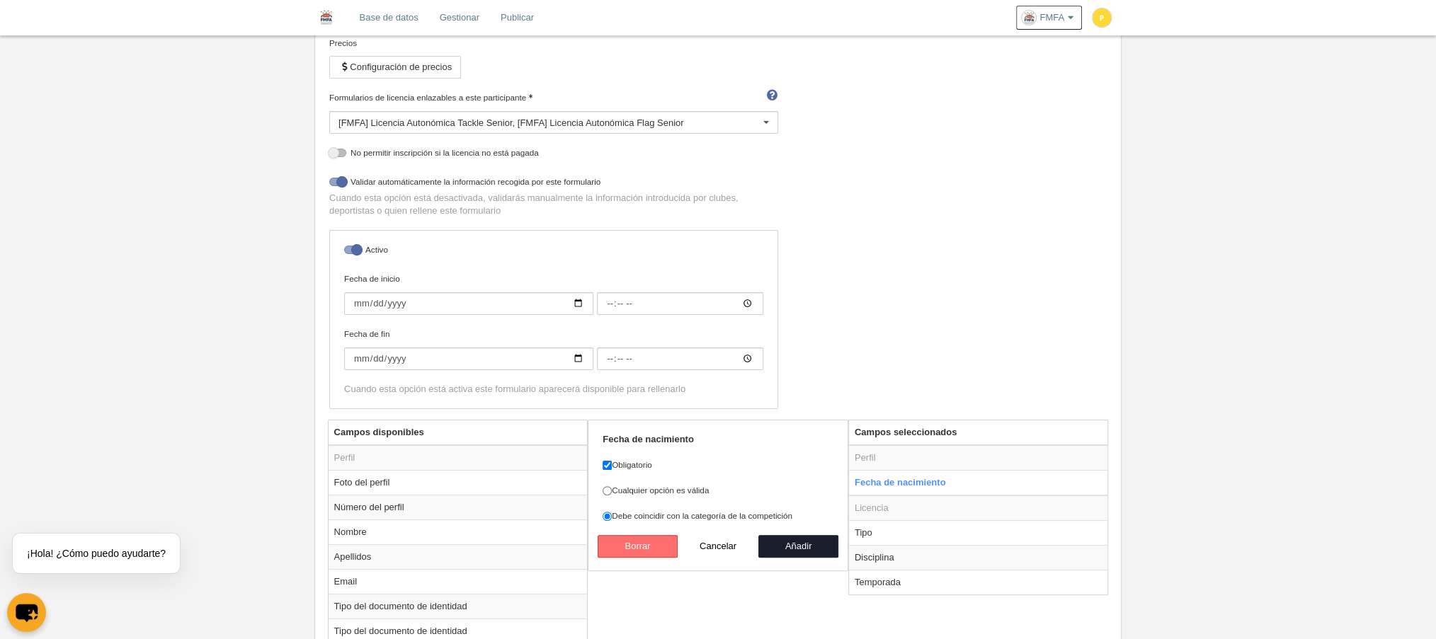
click at [641, 546] on button "Borrar" at bounding box center [637, 546] width 81 height 23
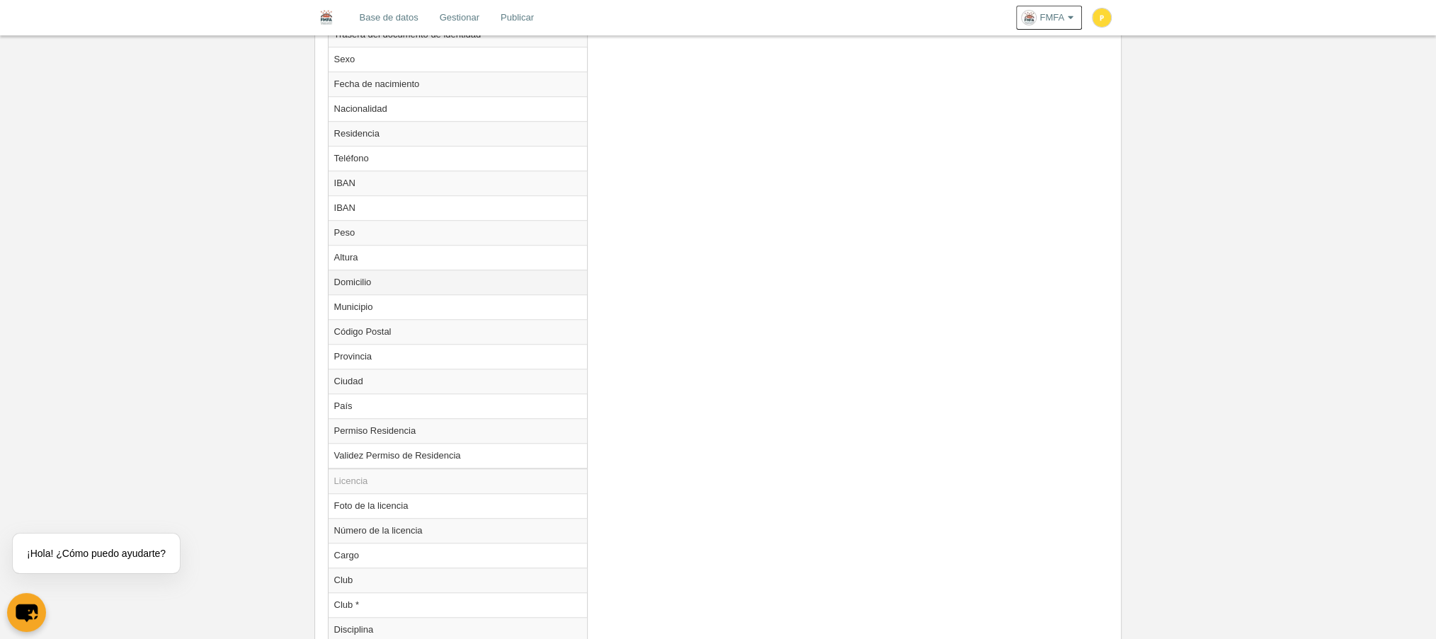
scroll to position [1038, 0]
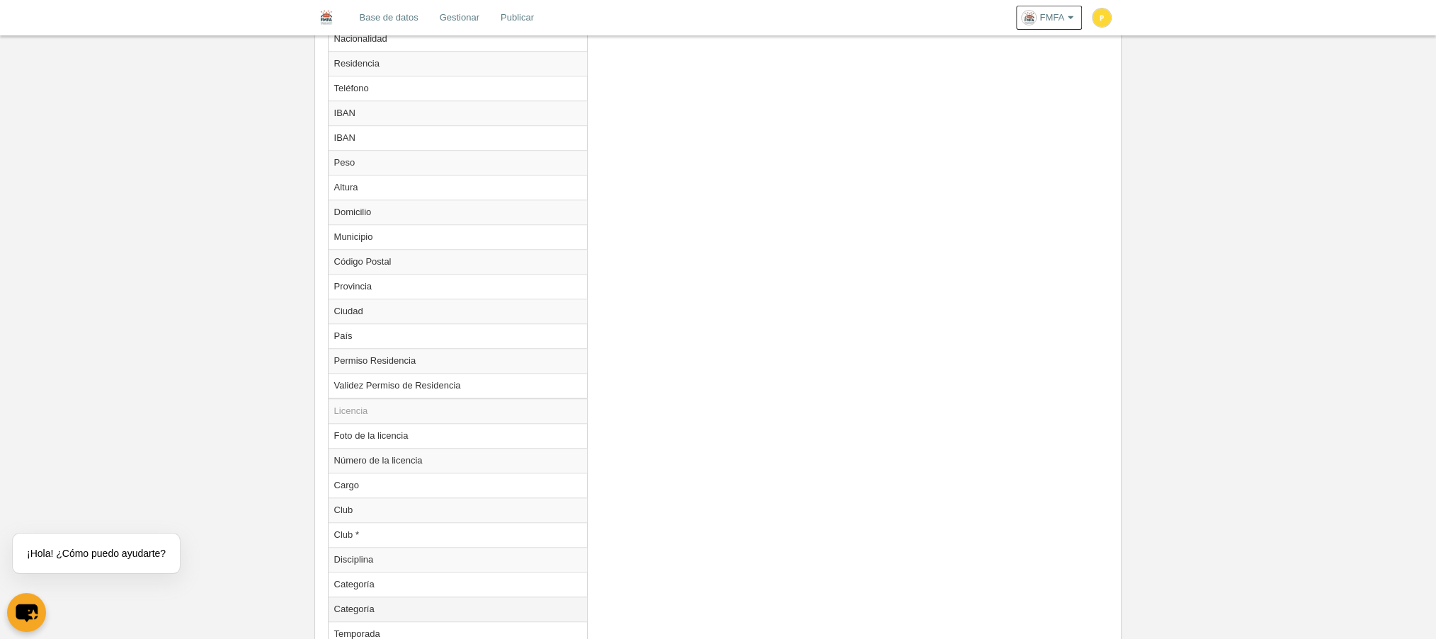
click at [413, 597] on td "Categoría" at bounding box center [457, 609] width 259 height 25
radio input "true"
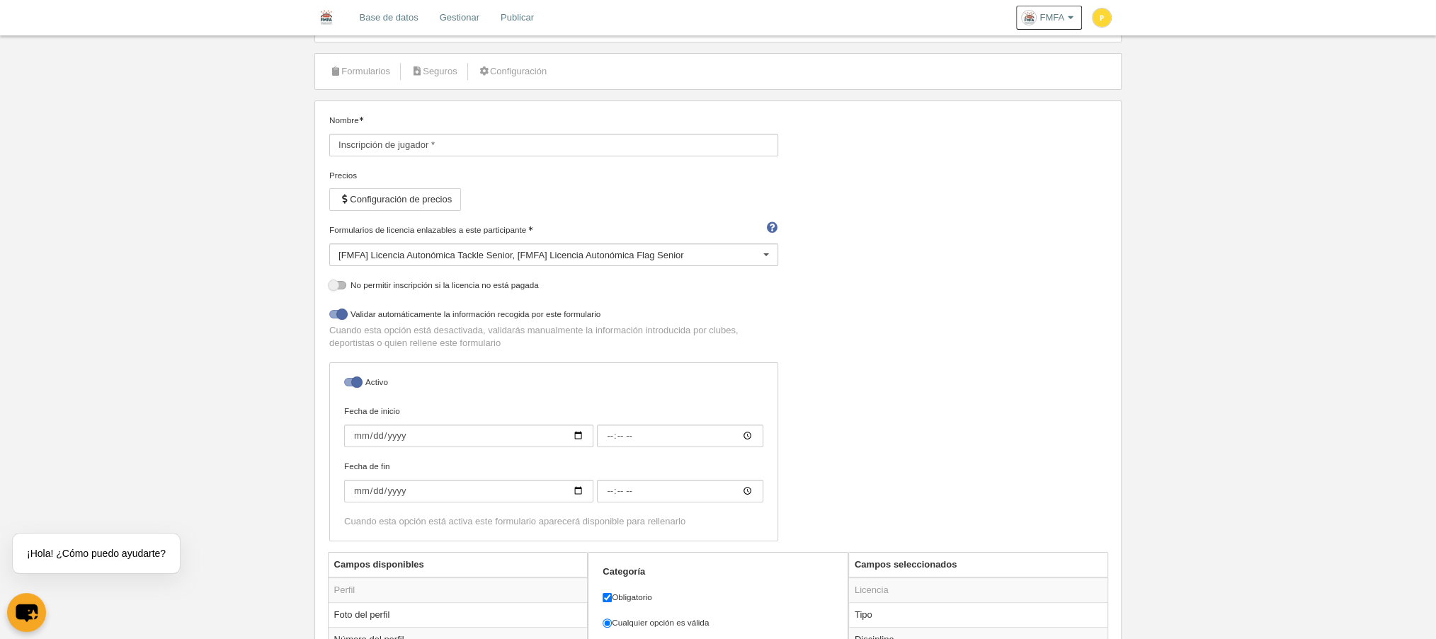
scroll to position [0, 0]
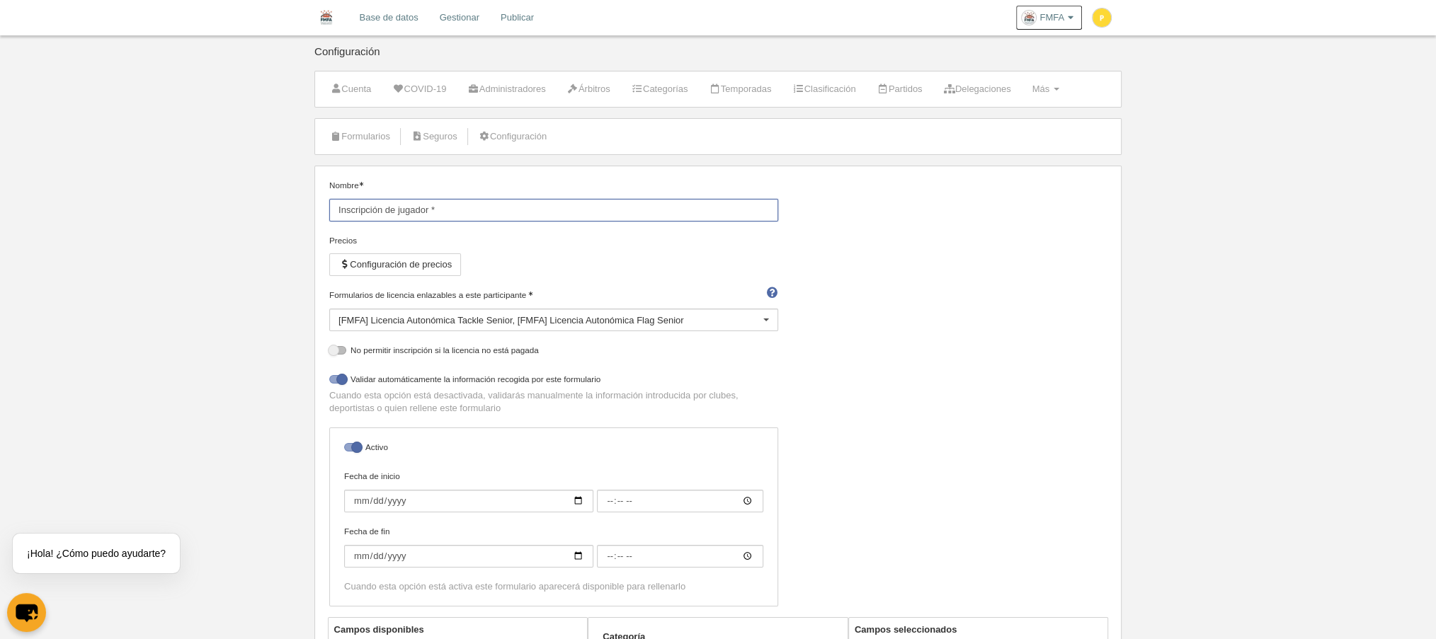
click at [457, 194] on label "Nombre Inscripción de jugador *" at bounding box center [553, 200] width 449 height 42
click at [457, 199] on input "Inscripción de jugador *" at bounding box center [553, 210] width 449 height 23
type input "Inscripción de jugador senior"
click at [362, 126] on link "Formularios" at bounding box center [360, 136] width 76 height 21
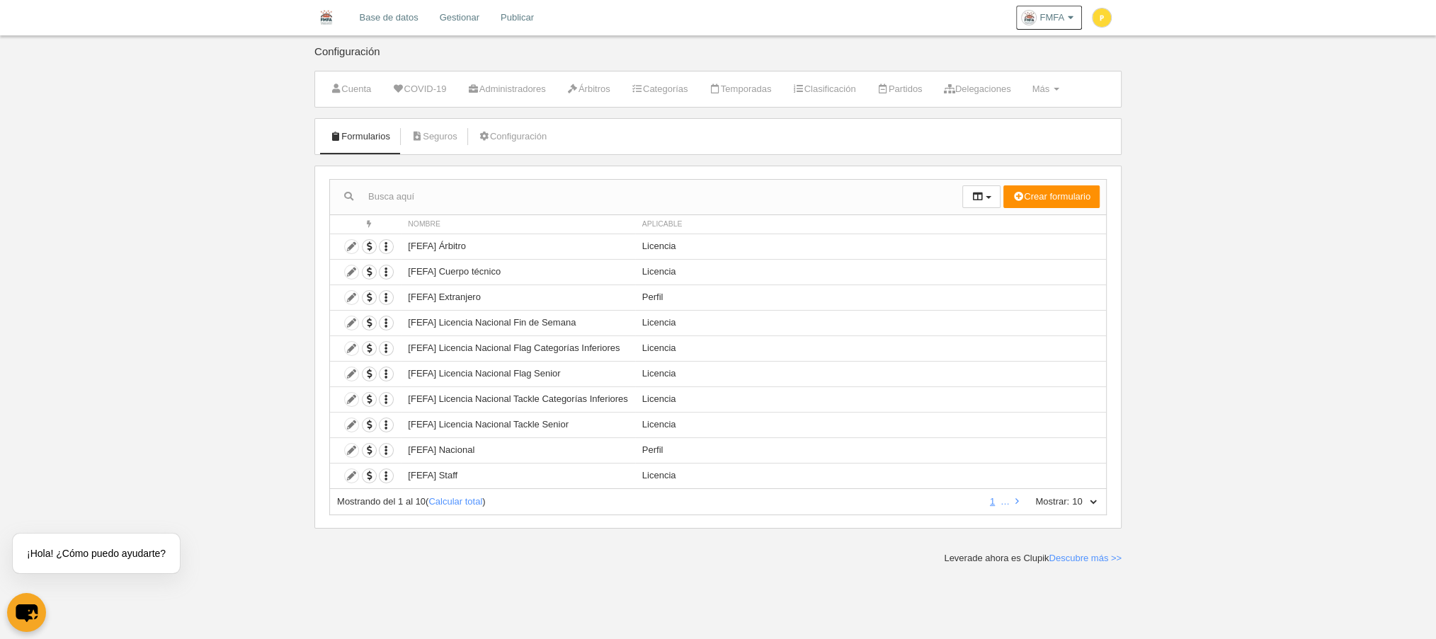
click at [1093, 496] on select "10 25 50 100 500" at bounding box center [1084, 502] width 30 height 13
select select "50"
click at [1069, 496] on select "10 25 50 100 500" at bounding box center [1084, 502] width 30 height 13
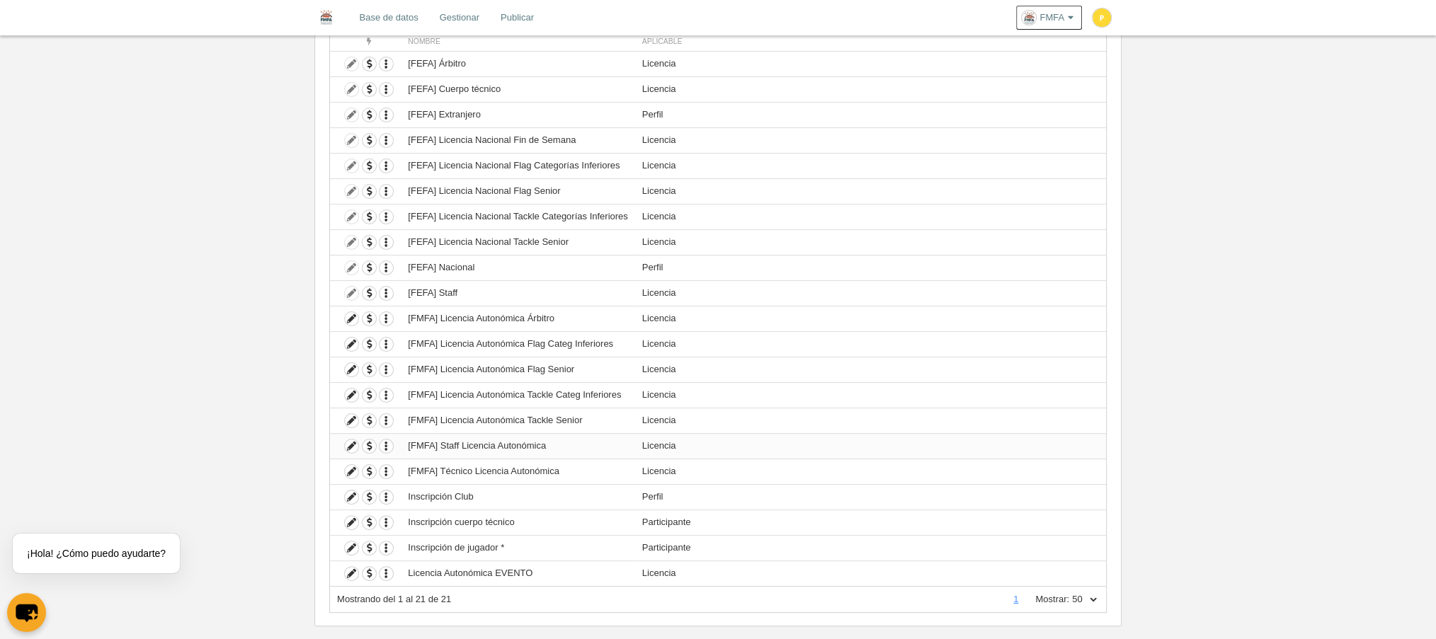
scroll to position [195, 0]
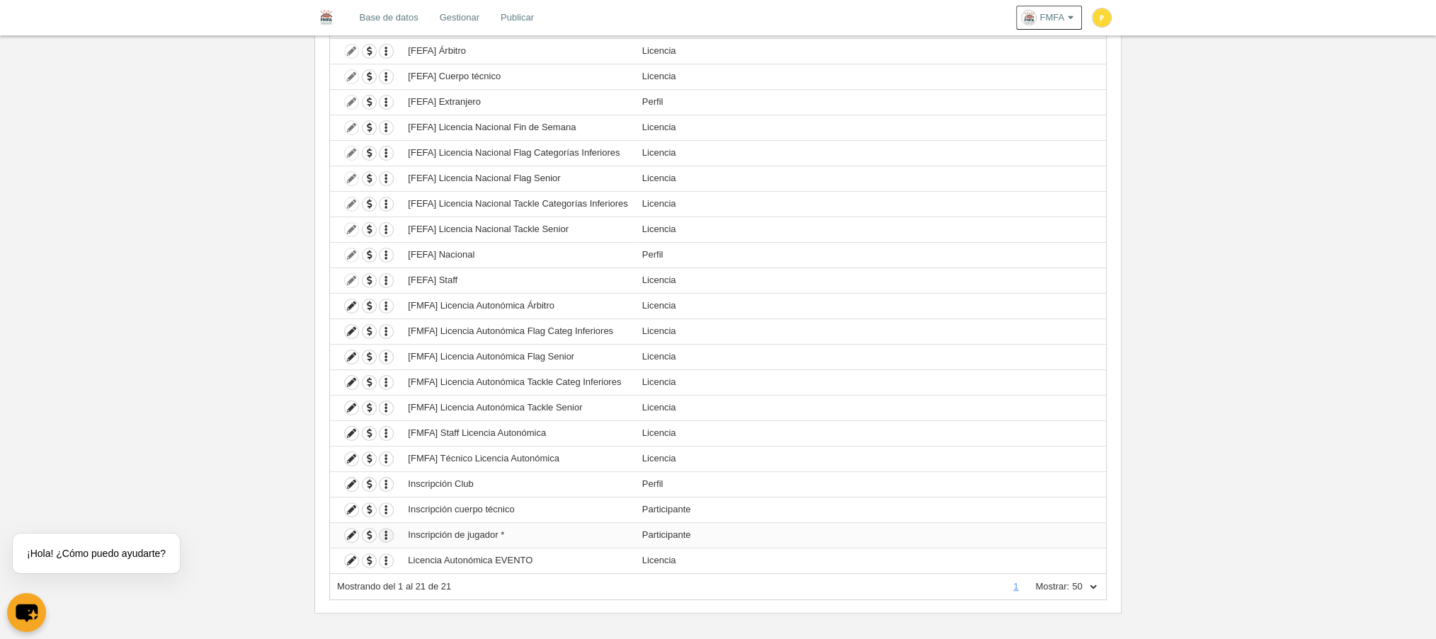
click at [379, 529] on icon "button" at bounding box center [385, 535] width 13 height 13
click at [403, 551] on icon at bounding box center [398, 550] width 11 height 9
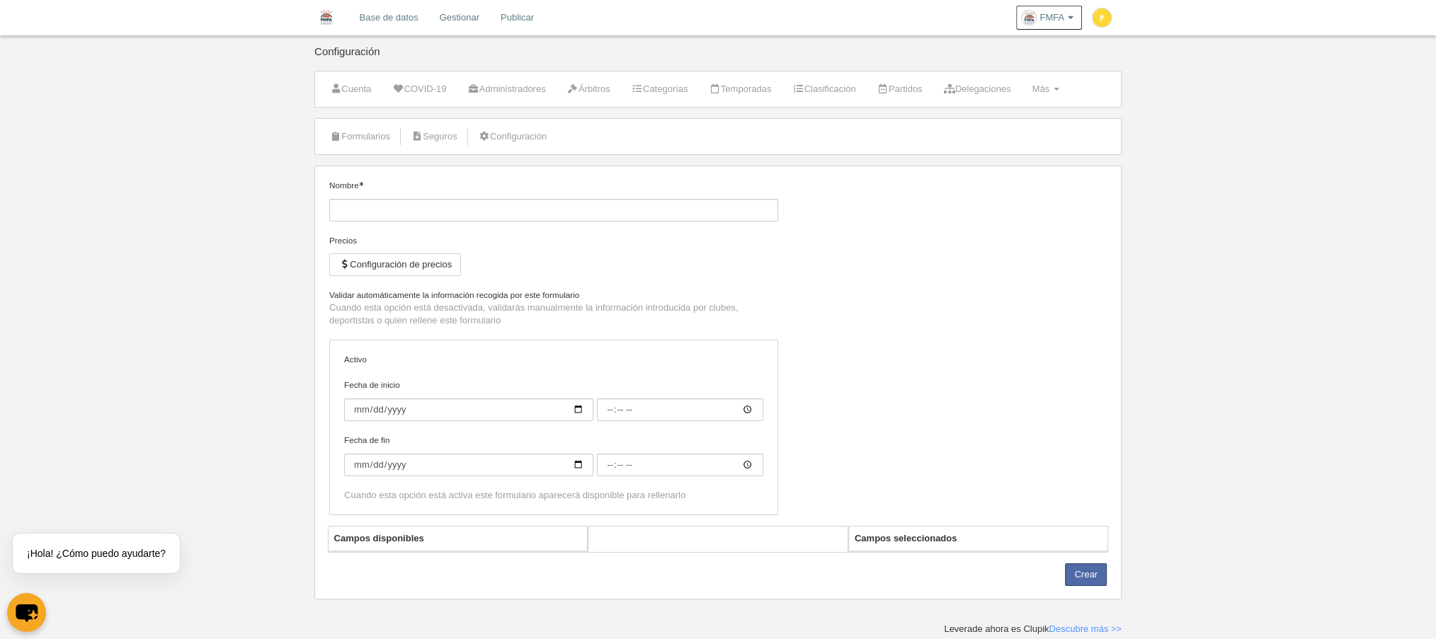
type input "Inscripción de jugador * (Copia)"
checkbox input "true"
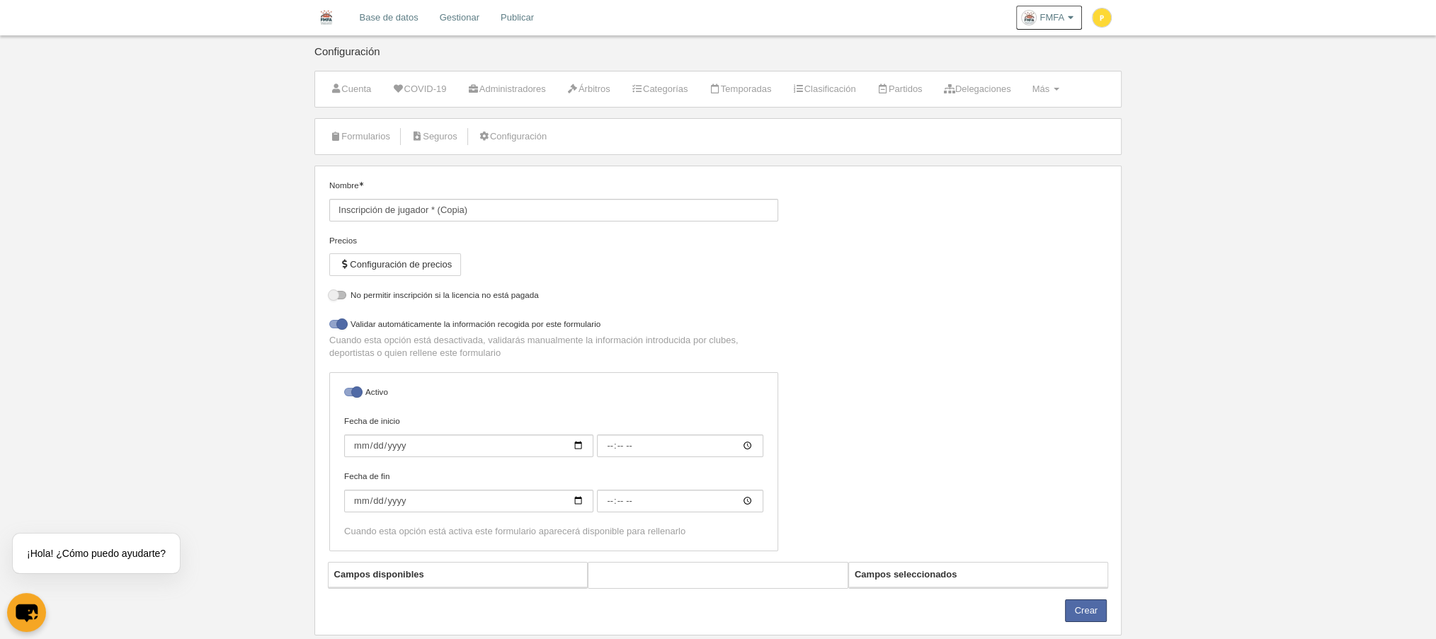
select select "selected"
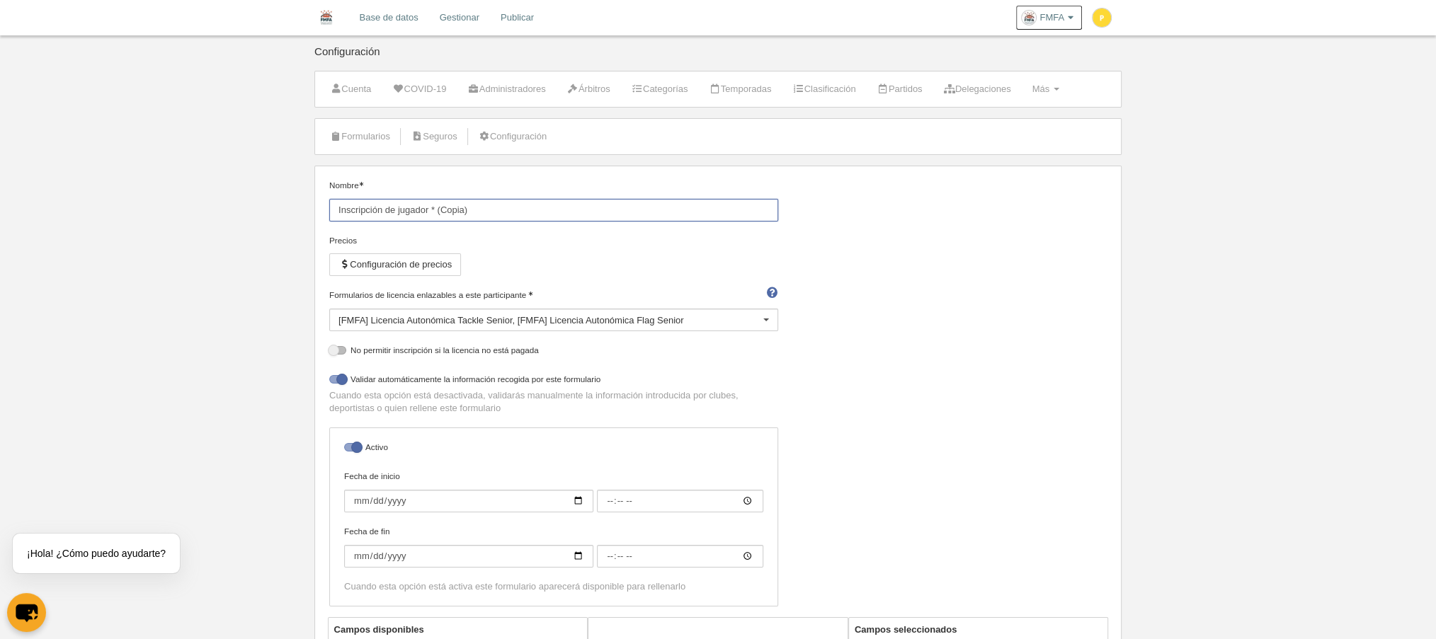
drag, startPoint x: 470, startPoint y: 212, endPoint x: 430, endPoint y: 211, distance: 39.7
click at [430, 211] on input "Inscripción de jugador * (Copia)" at bounding box center [553, 210] width 449 height 23
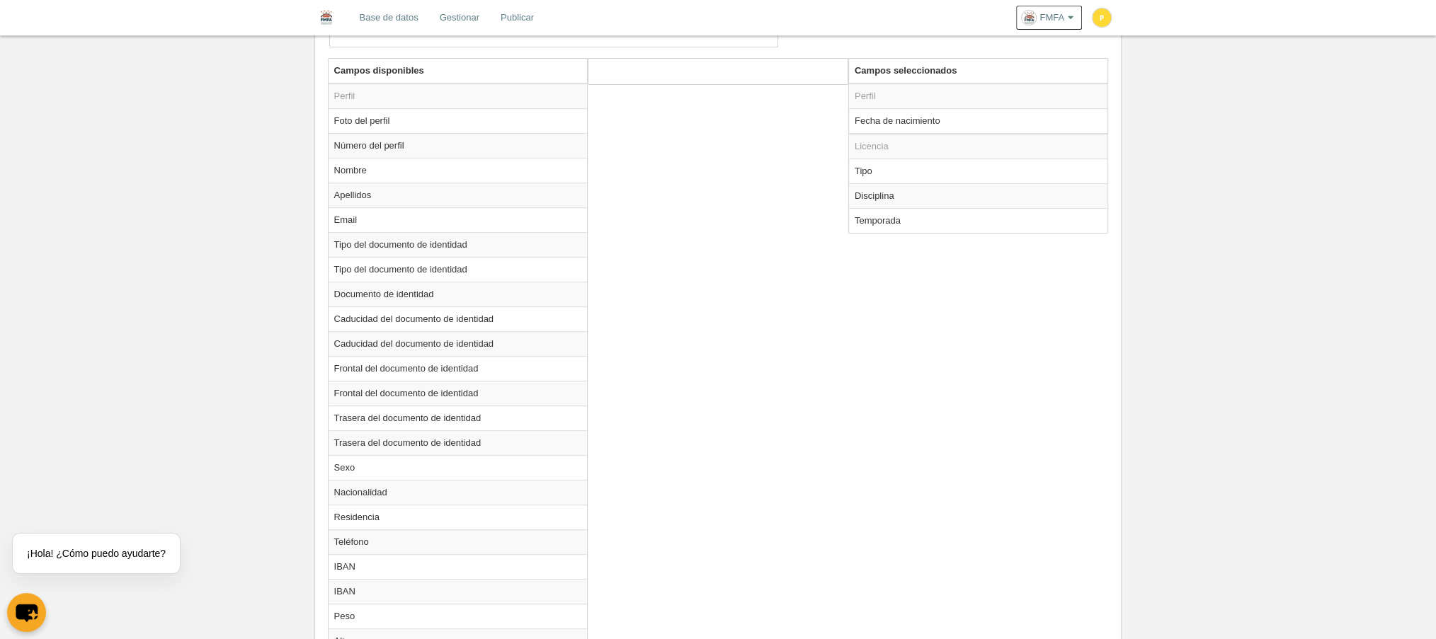
scroll to position [566, 0]
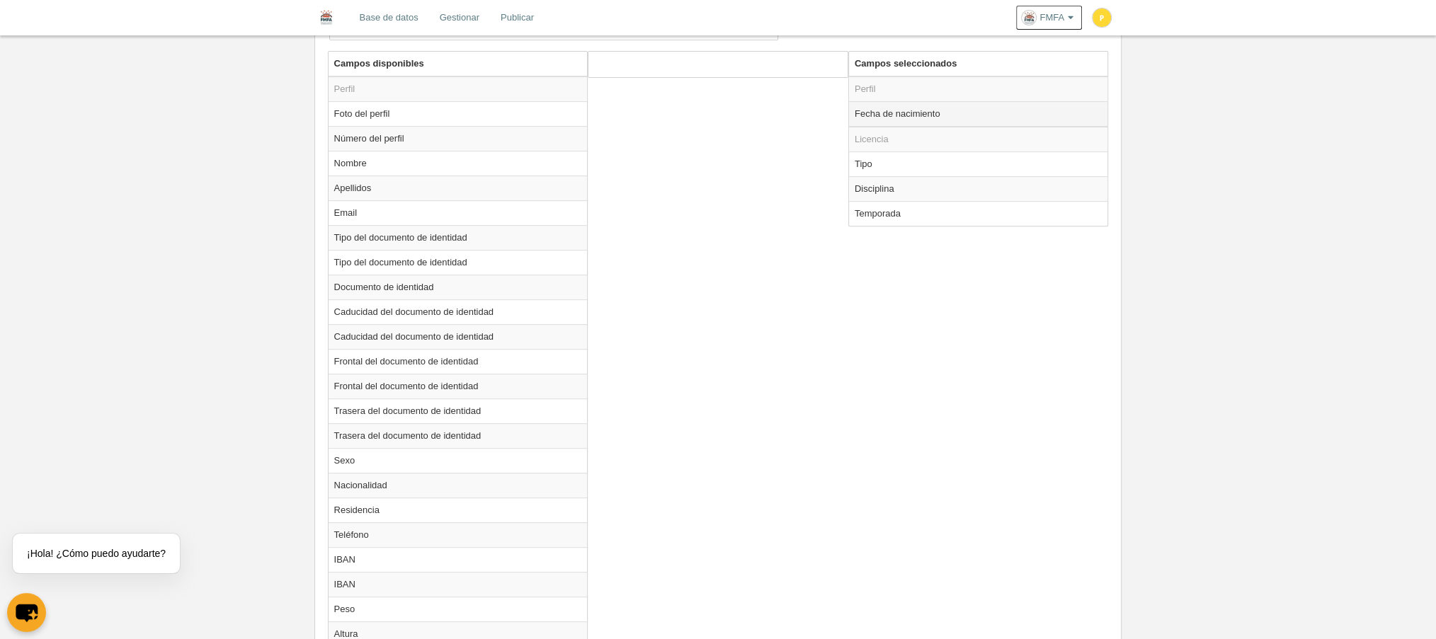
type input "Inscripción de jugador senior"
click at [888, 109] on td "Fecha de nacimiento" at bounding box center [978, 113] width 259 height 25
radio input "true"
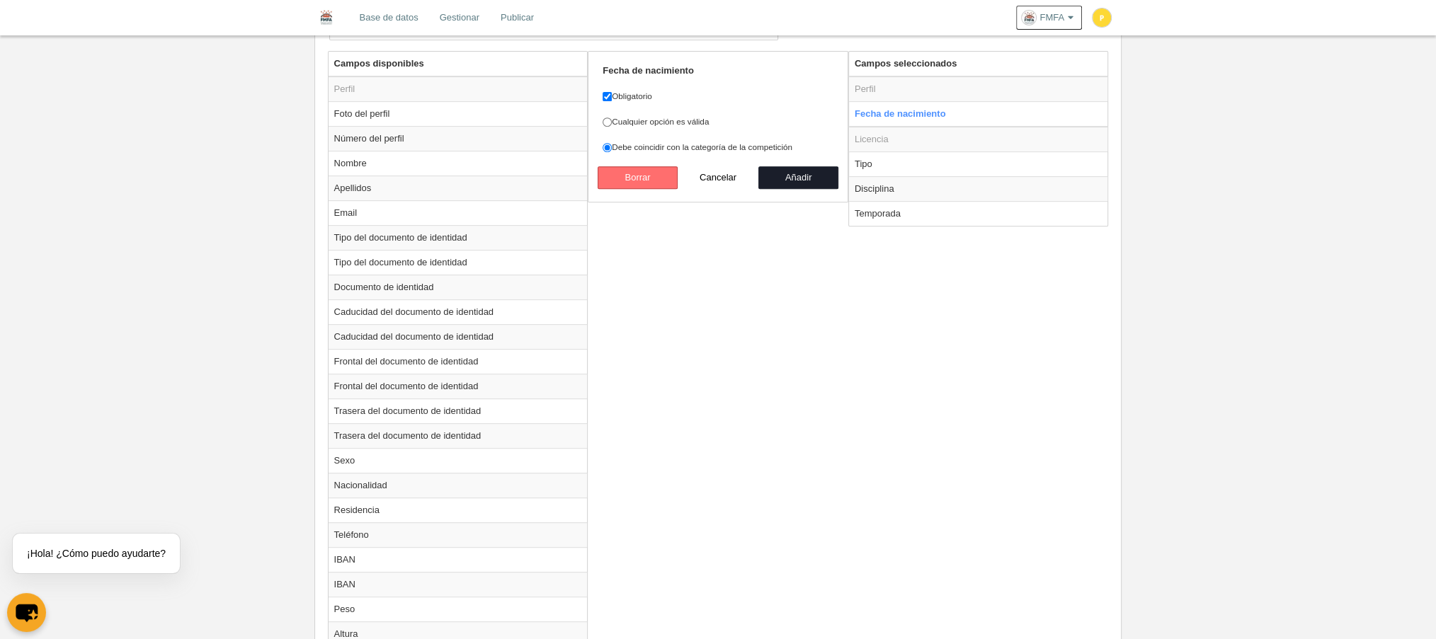
click at [667, 167] on button "Borrar" at bounding box center [637, 177] width 81 height 23
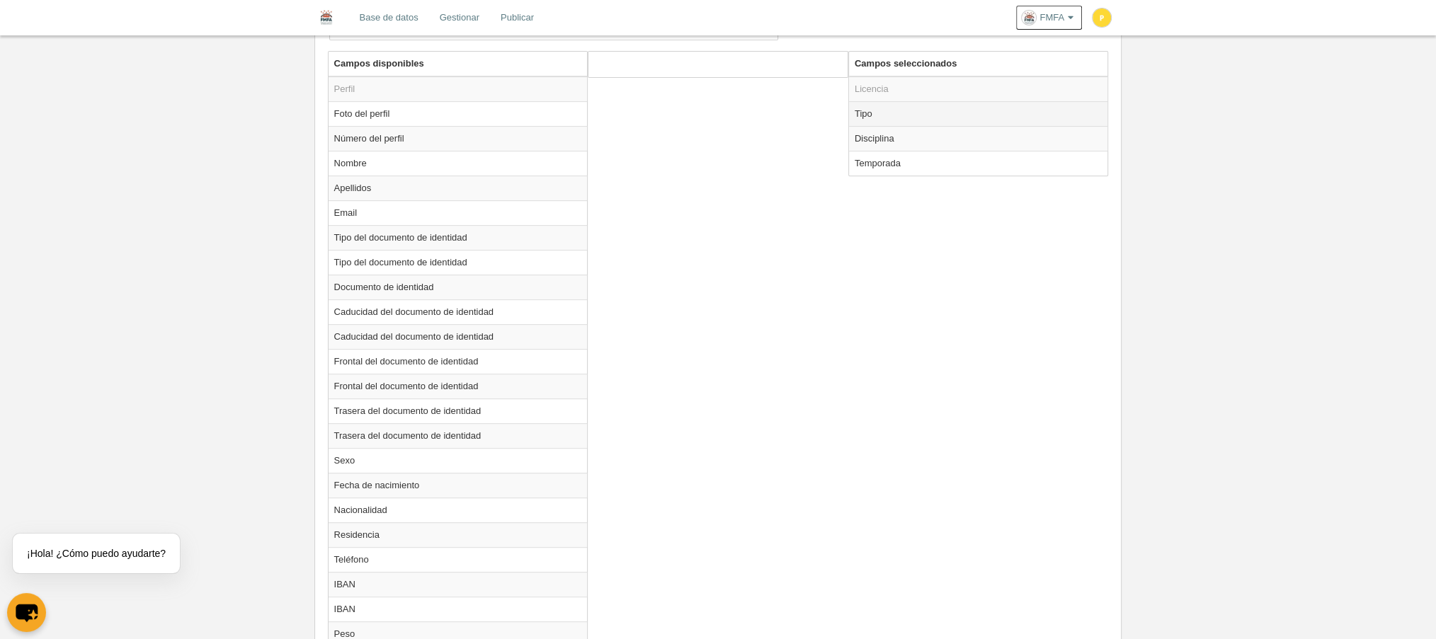
click at [886, 112] on td "Tipo" at bounding box center [978, 113] width 259 height 25
radio input "true"
select select "player"
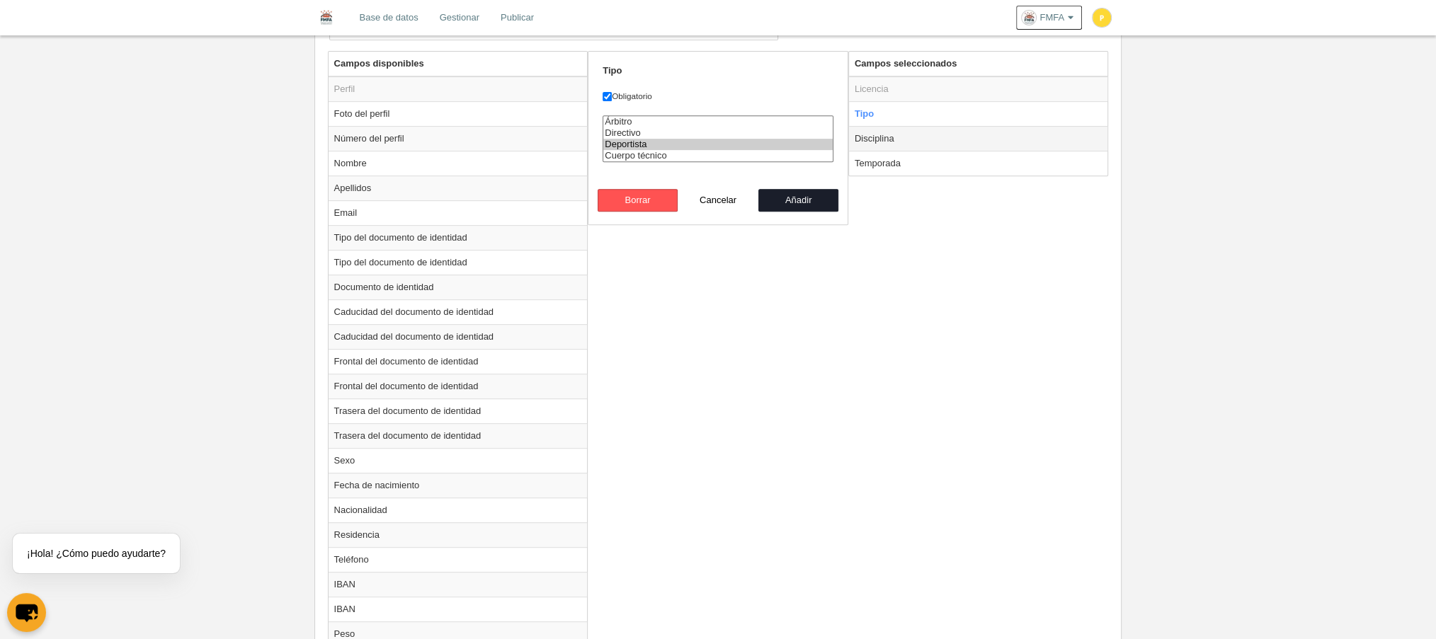
click at [888, 140] on td "Disciplina" at bounding box center [978, 138] width 259 height 25
radio input "false"
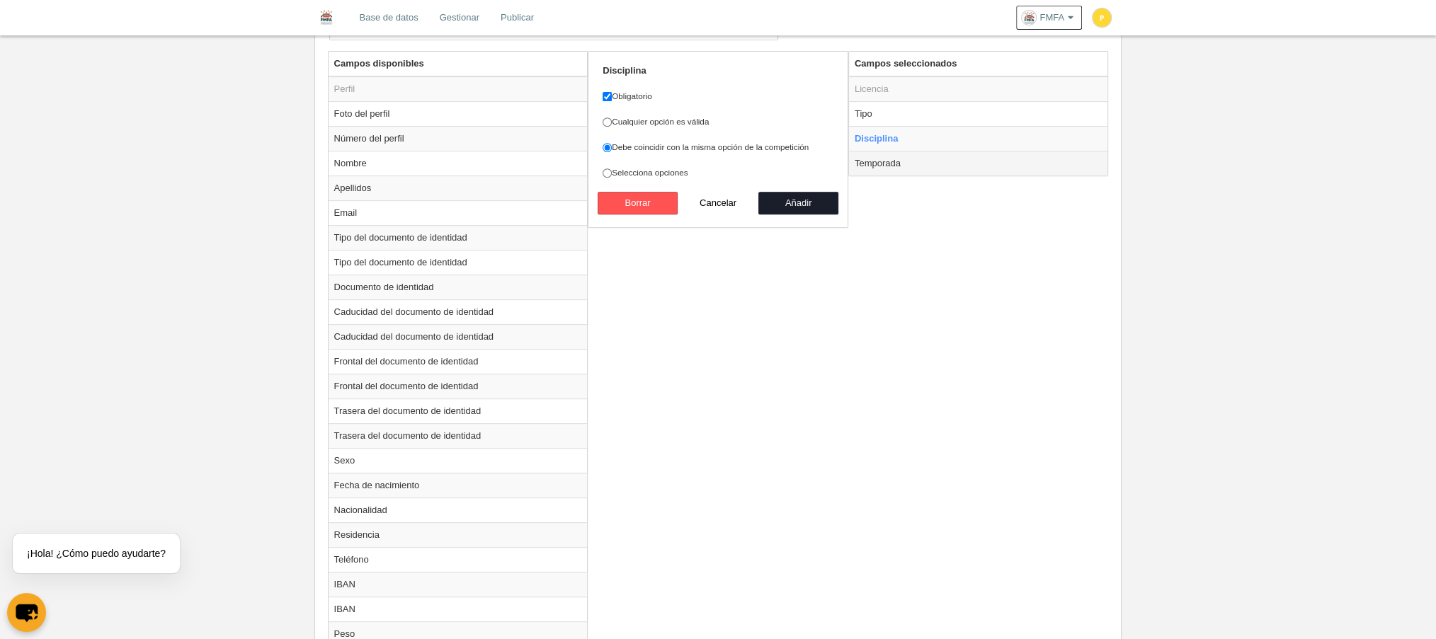
click at [888, 156] on td "Temporada" at bounding box center [978, 163] width 259 height 25
radio input "false"
radio input "true"
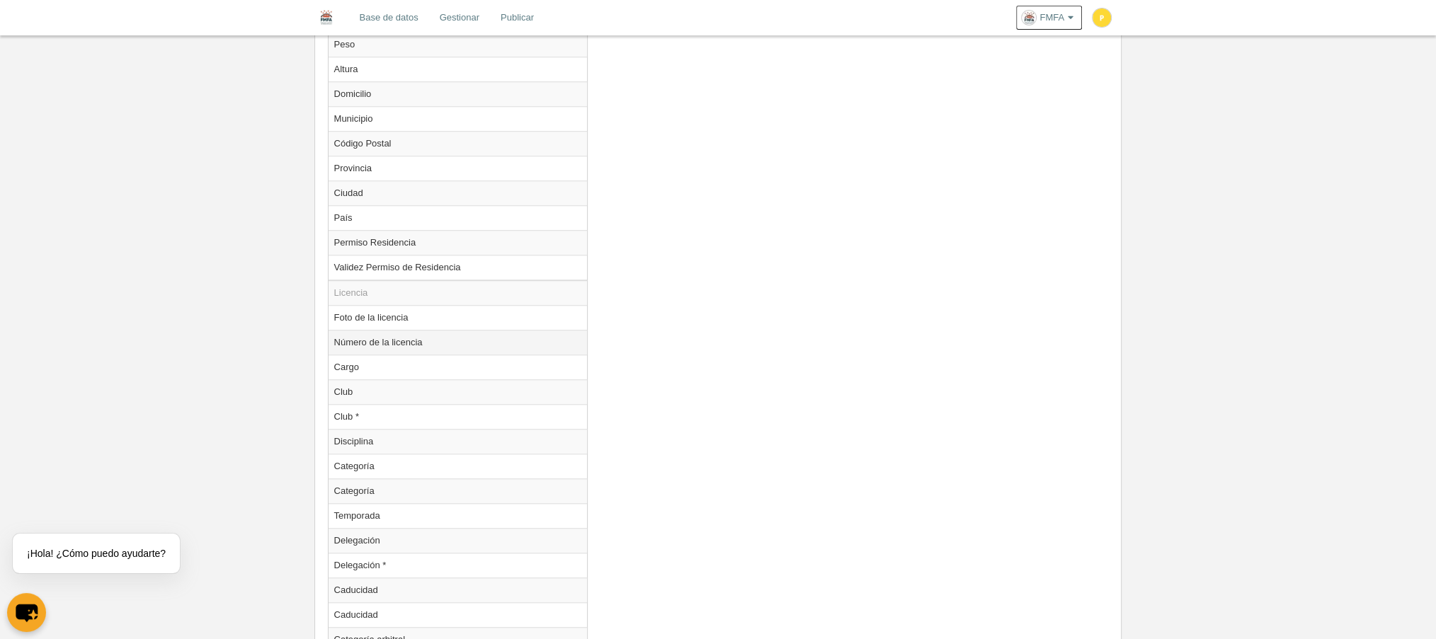
scroll to position [1227, 0]
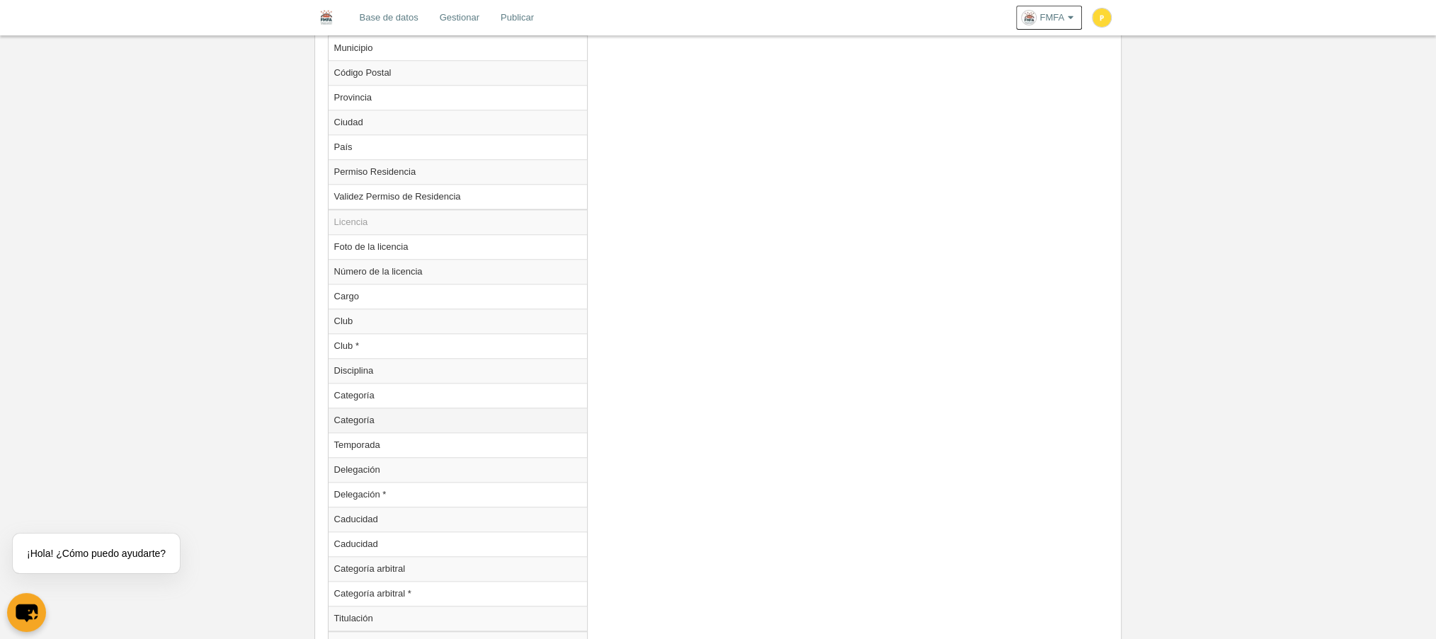
click at [394, 408] on td "Categoría" at bounding box center [457, 420] width 259 height 25
radio input "true"
click at [396, 383] on td "Categoría" at bounding box center [457, 395] width 259 height 25
click at [395, 408] on td "Categoría" at bounding box center [457, 420] width 259 height 25
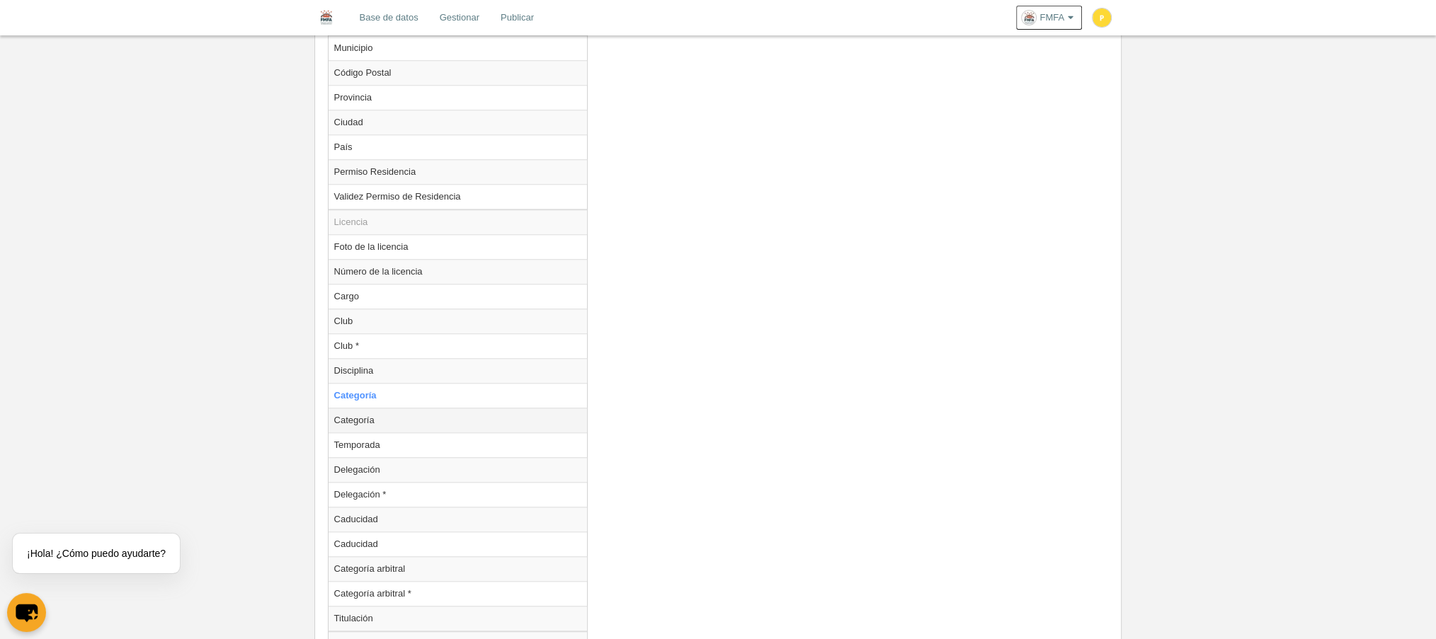
radio input "false"
radio input "true"
click at [401, 383] on td "Categoría" at bounding box center [457, 395] width 259 height 25
radio input "true"
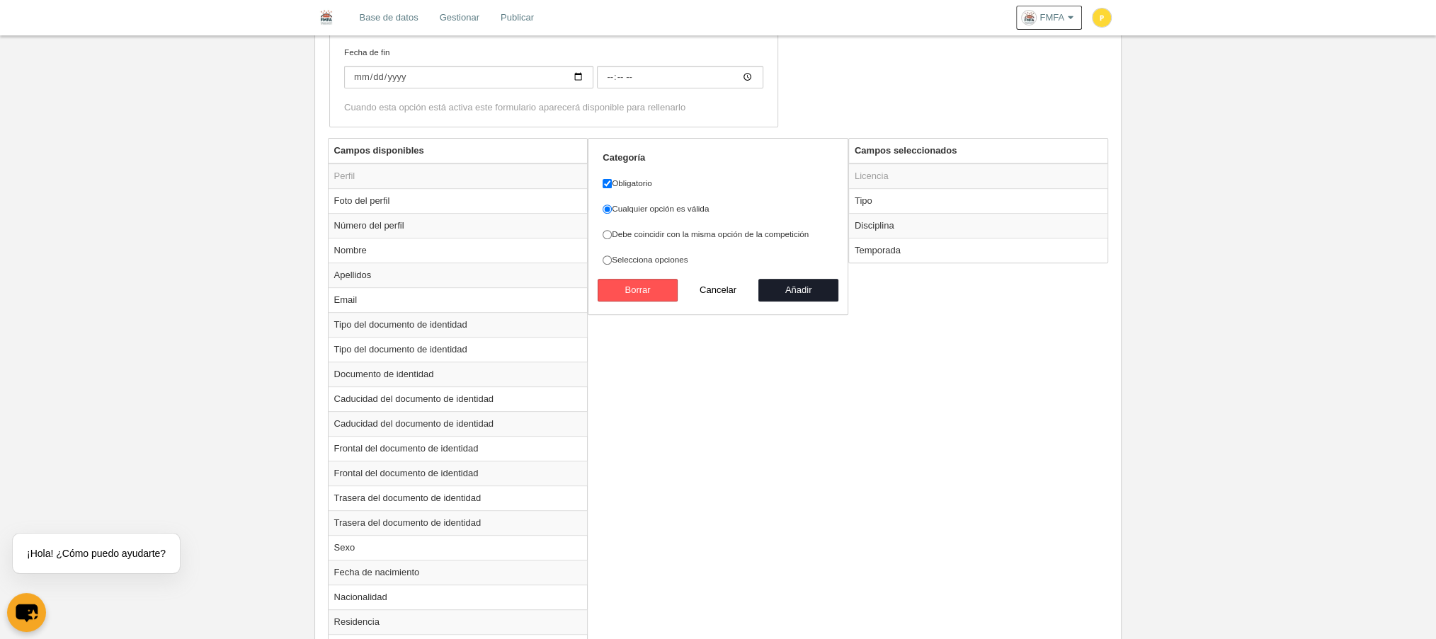
scroll to position [471, 0]
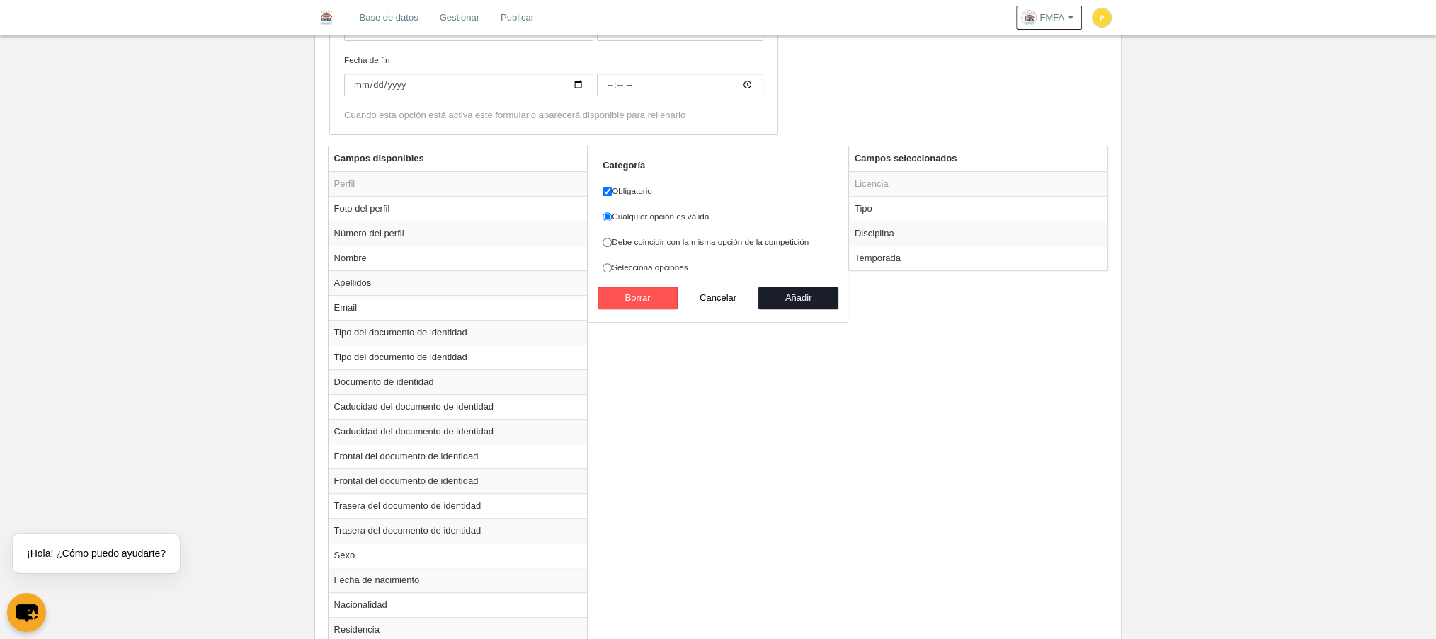
click at [623, 265] on label "Selecciona opciones" at bounding box center [717, 267] width 231 height 13
click at [612, 265] on input "Selecciona opciones" at bounding box center [606, 267] width 9 height 9
radio input "true"
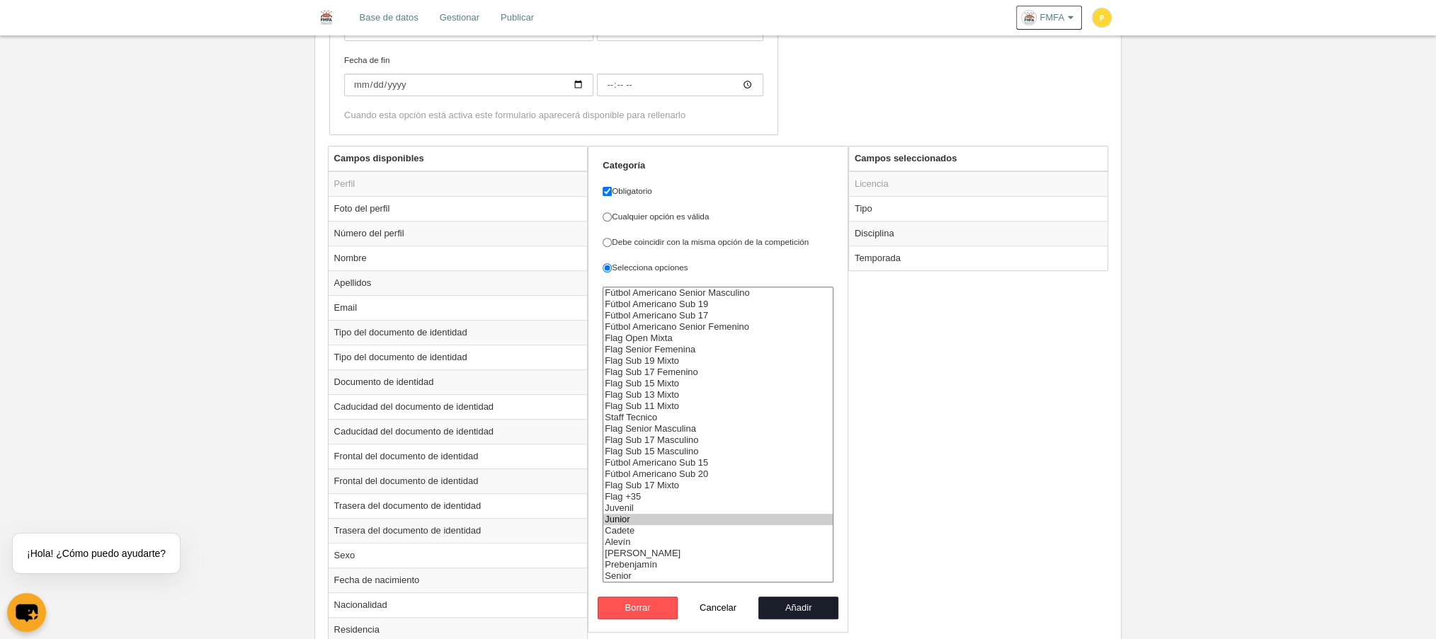
click at [619, 514] on option "Junior" at bounding box center [717, 519] width 229 height 11
select select "14696"
click at [626, 571] on option "Senior" at bounding box center [717, 576] width 229 height 11
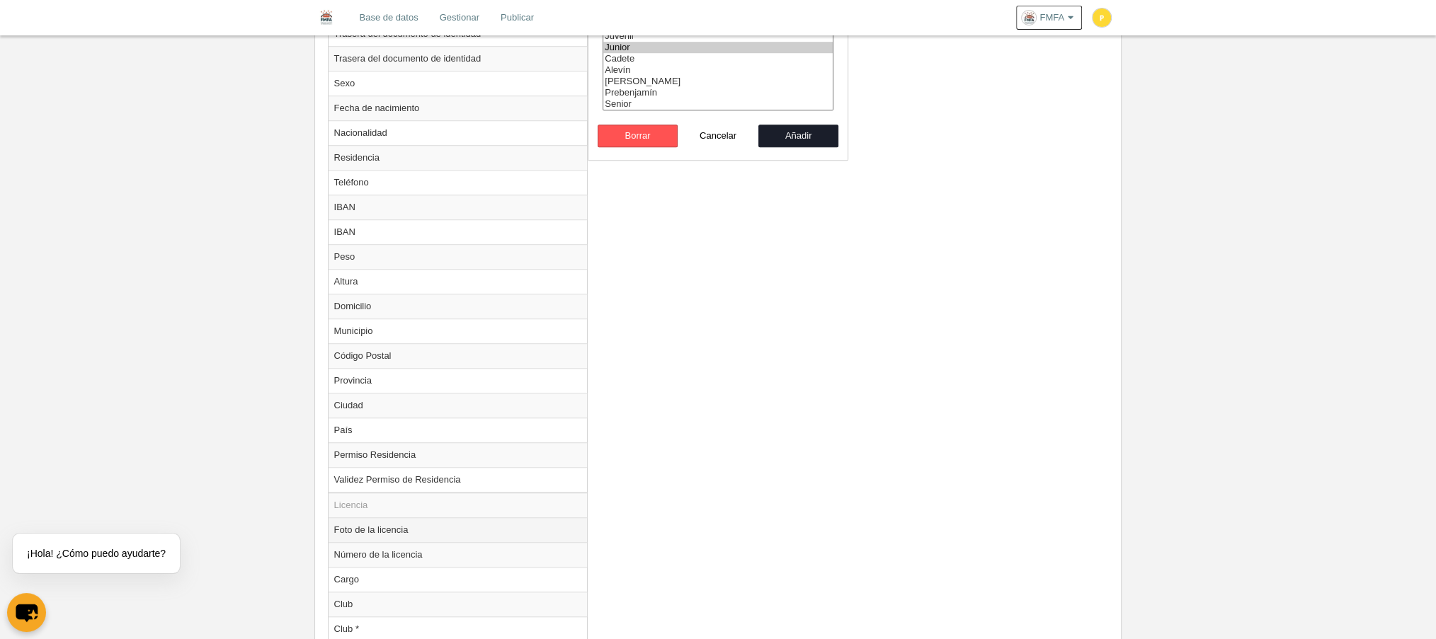
scroll to position [1227, 0]
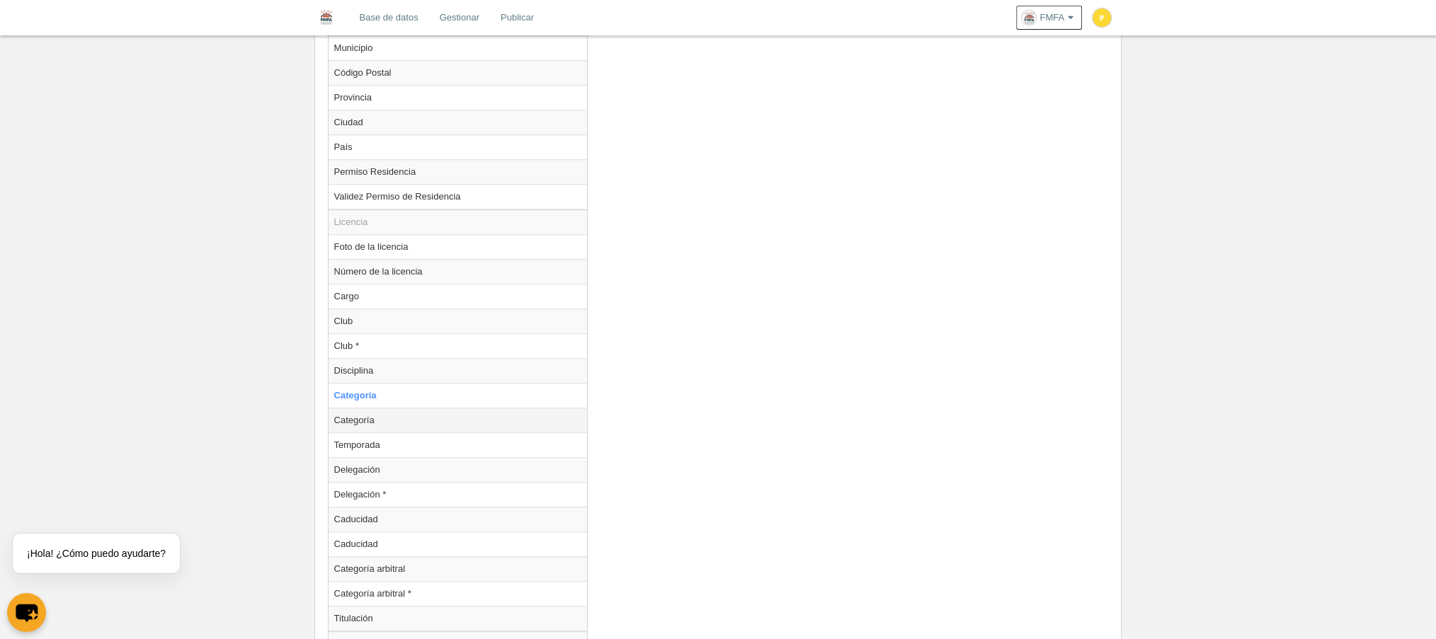
click at [377, 408] on td "Categoría" at bounding box center [457, 420] width 259 height 25
radio input "false"
radio input "true"
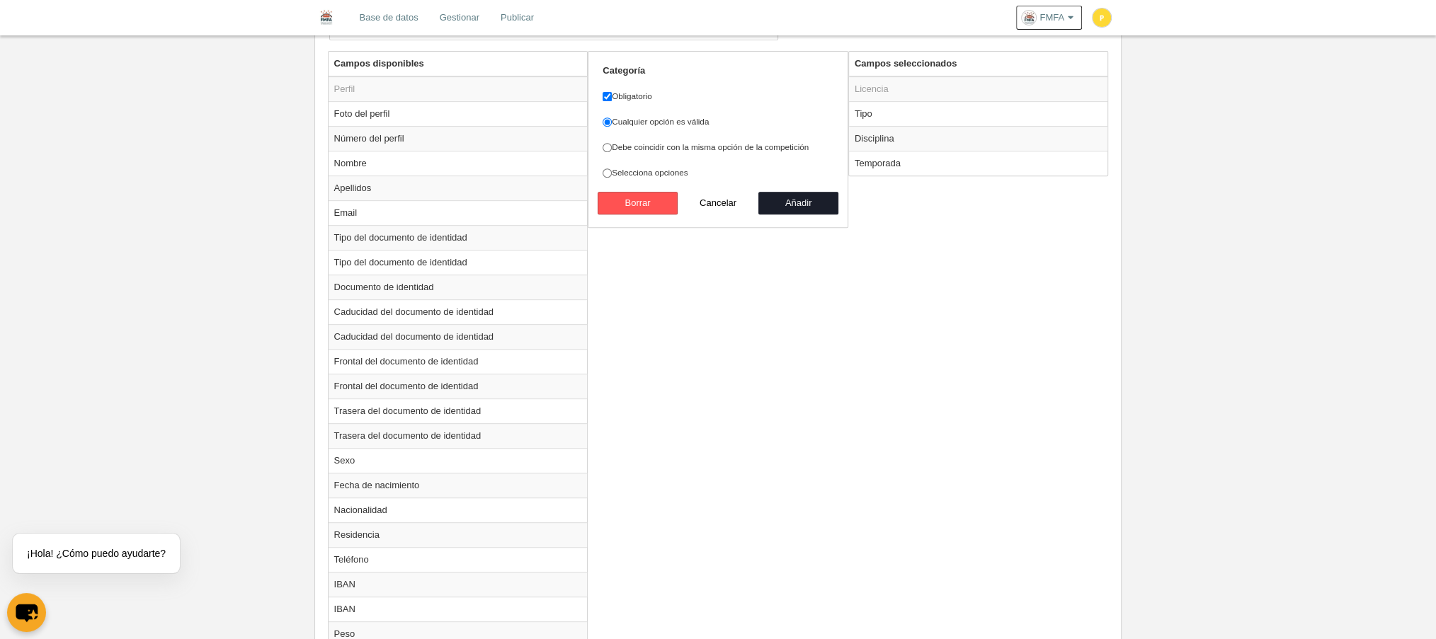
scroll to position [377, 0]
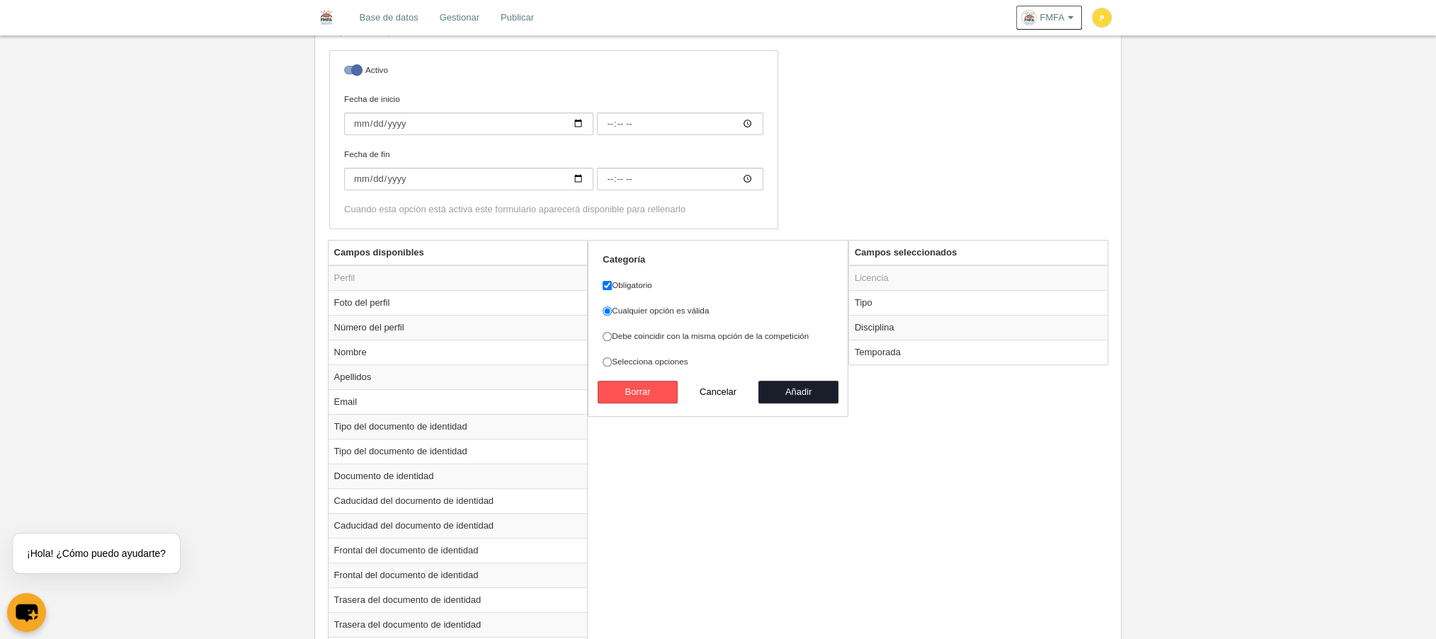
click at [647, 361] on label "Selecciona opciones" at bounding box center [717, 361] width 231 height 13
click at [612, 361] on input "Selecciona opciones" at bounding box center [606, 361] width 9 height 9
radio input "true"
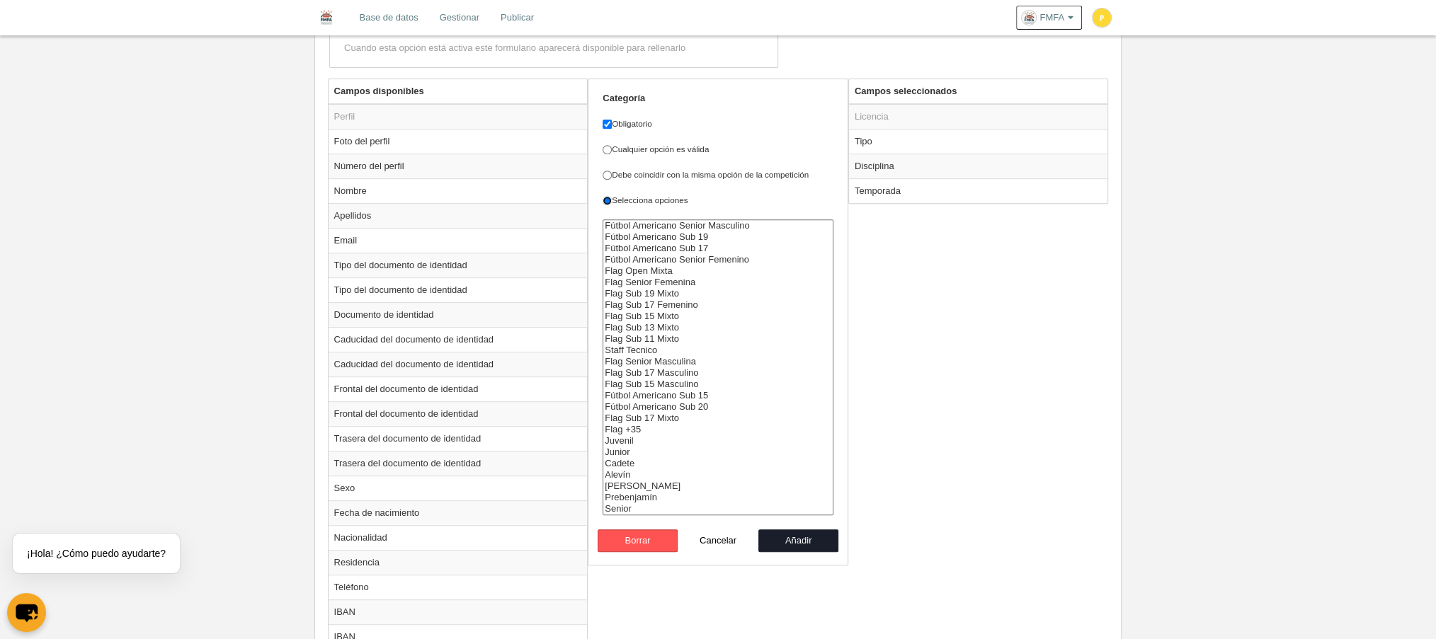
scroll to position [566, 0]
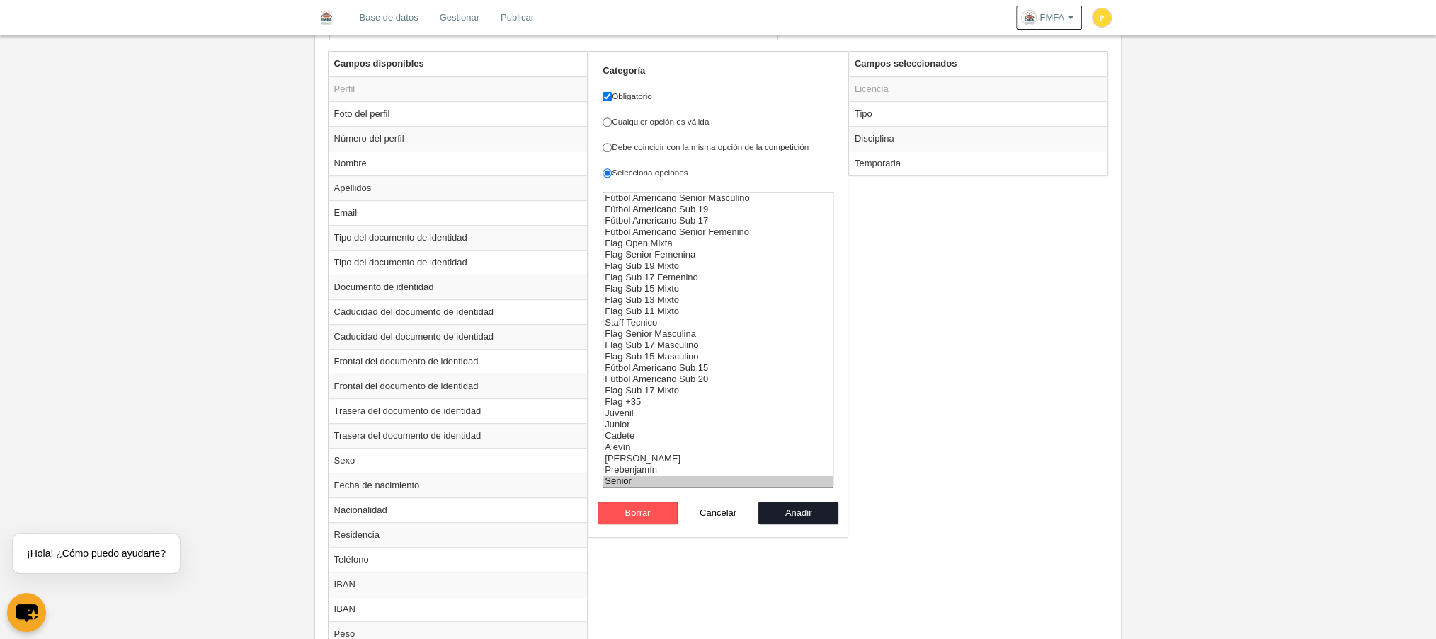
click at [622, 476] on option "Senior" at bounding box center [717, 481] width 229 height 11
select select "14696"
click at [621, 419] on option "Junior" at bounding box center [717, 424] width 229 height 11
click at [773, 510] on button "Añadir" at bounding box center [798, 513] width 81 height 23
radio input "false"
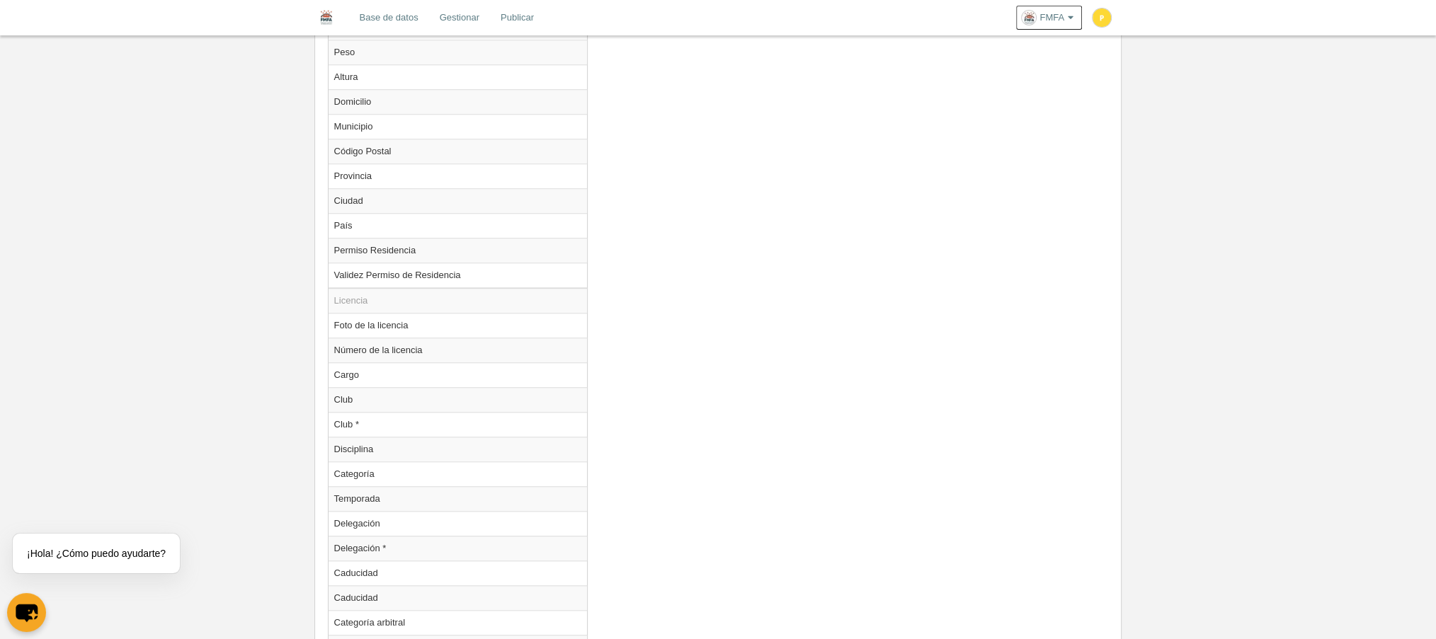
scroll to position [1305, 0]
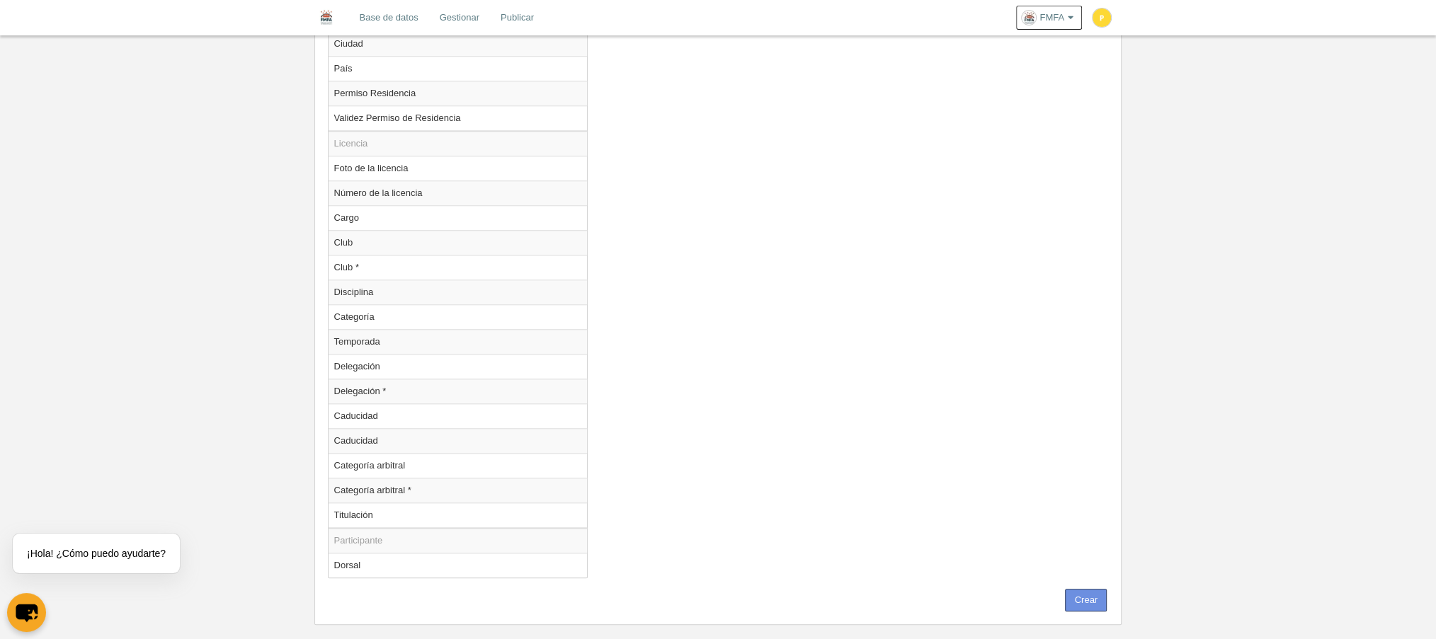
click at [1082, 589] on button "Crear" at bounding box center [1086, 600] width 42 height 23
